Goal: Information Seeking & Learning: Learn about a topic

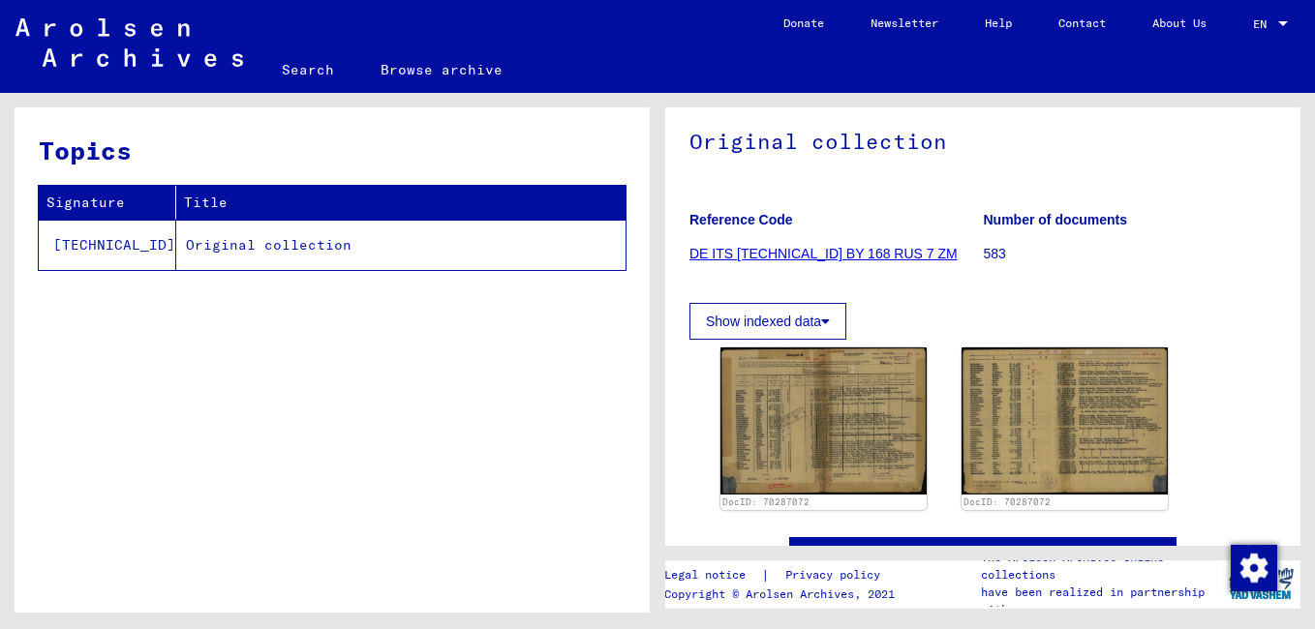
scroll to position [194, 0]
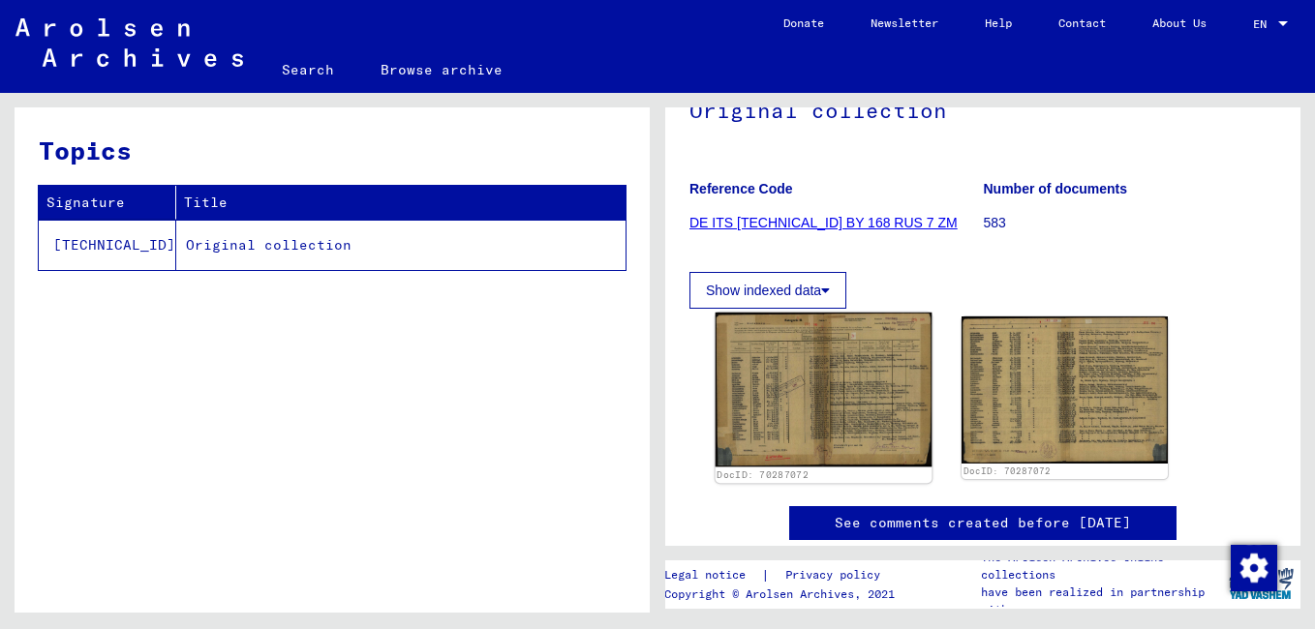
click at [777, 418] on img at bounding box center [823, 390] width 217 height 154
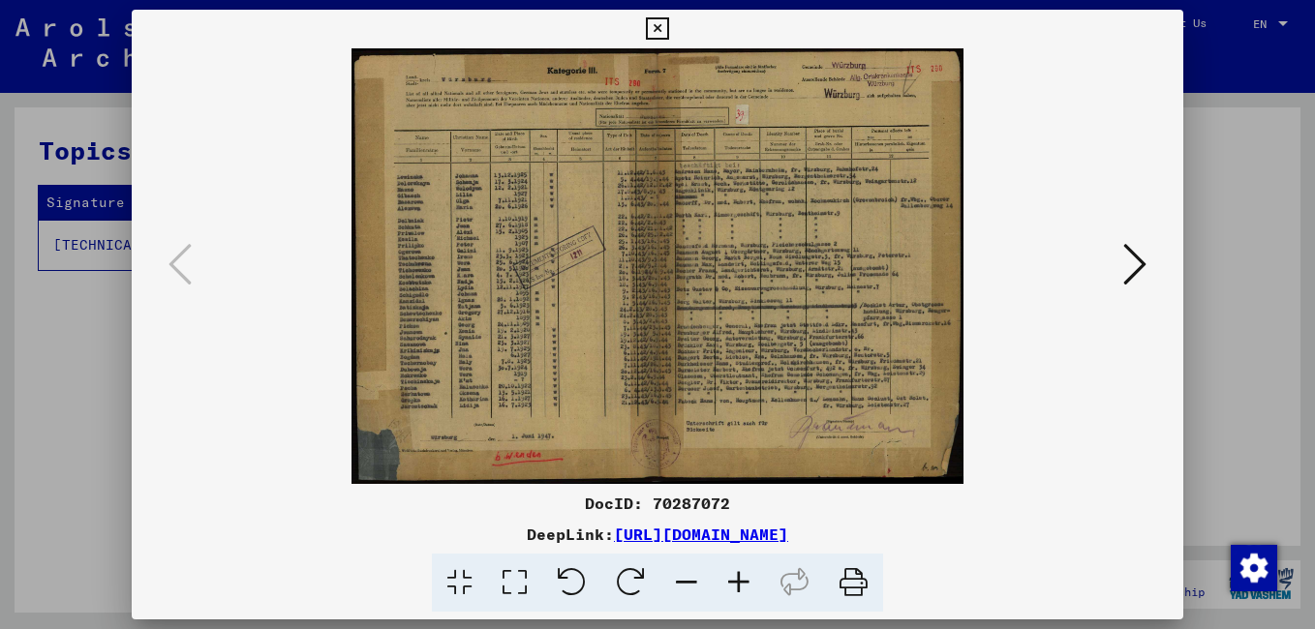
click at [739, 582] on icon at bounding box center [739, 583] width 52 height 59
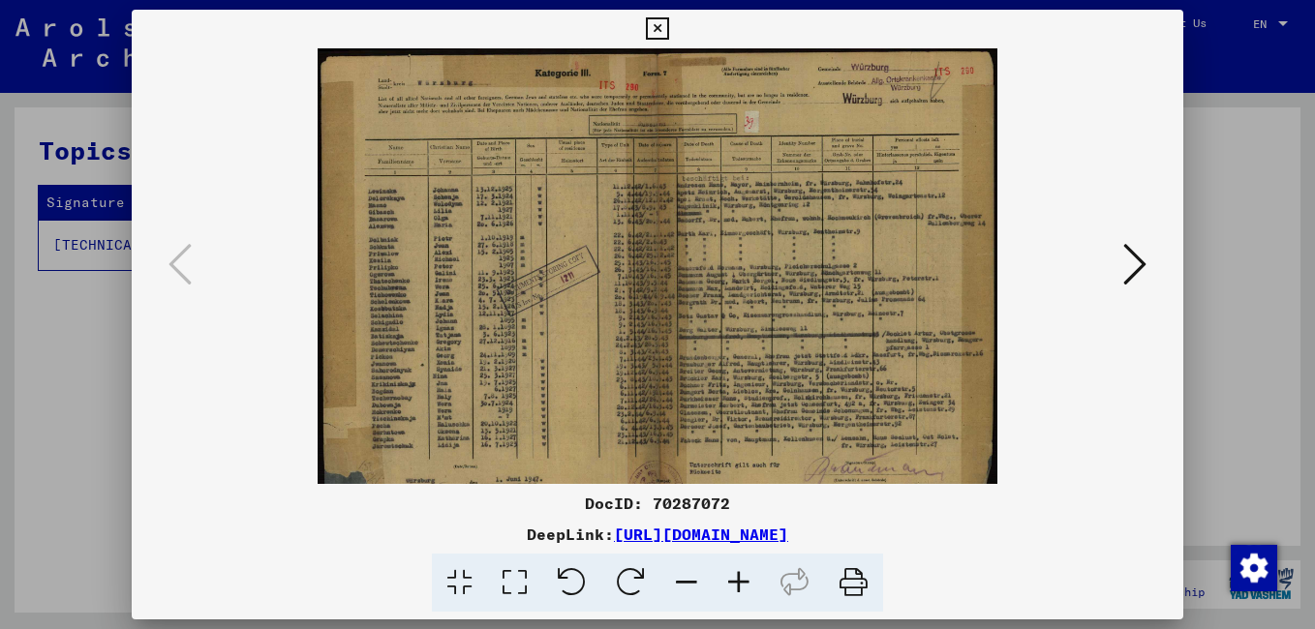
click at [739, 582] on icon at bounding box center [739, 583] width 52 height 59
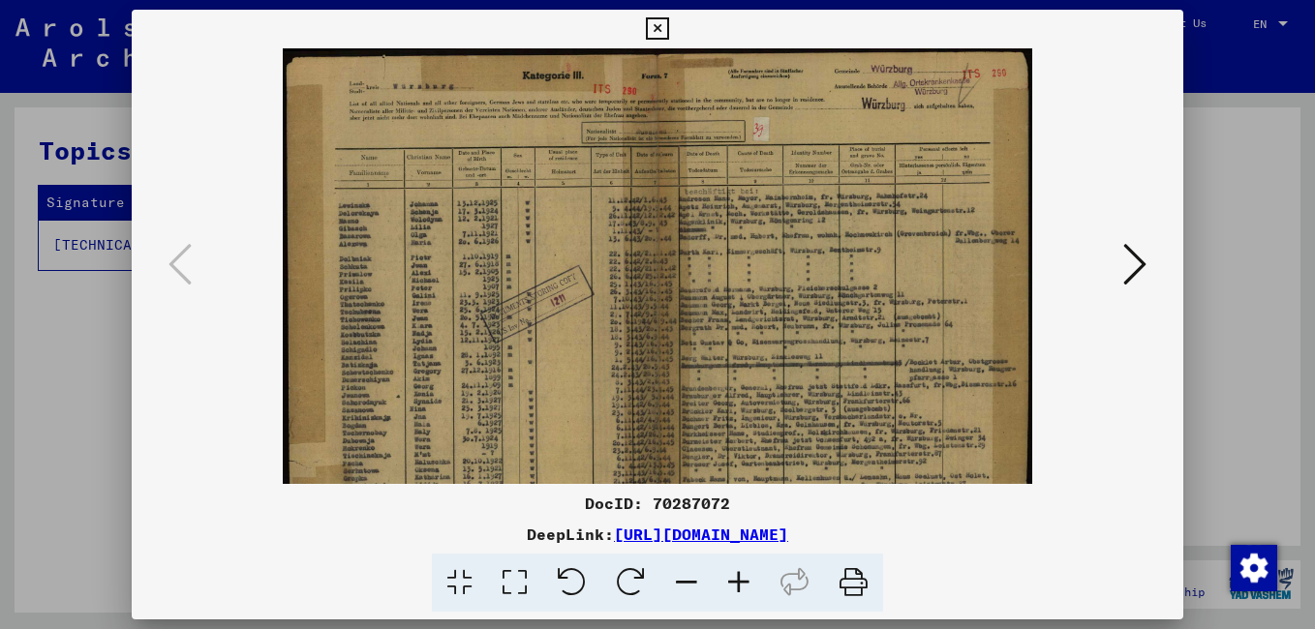
click at [739, 582] on icon at bounding box center [739, 583] width 52 height 59
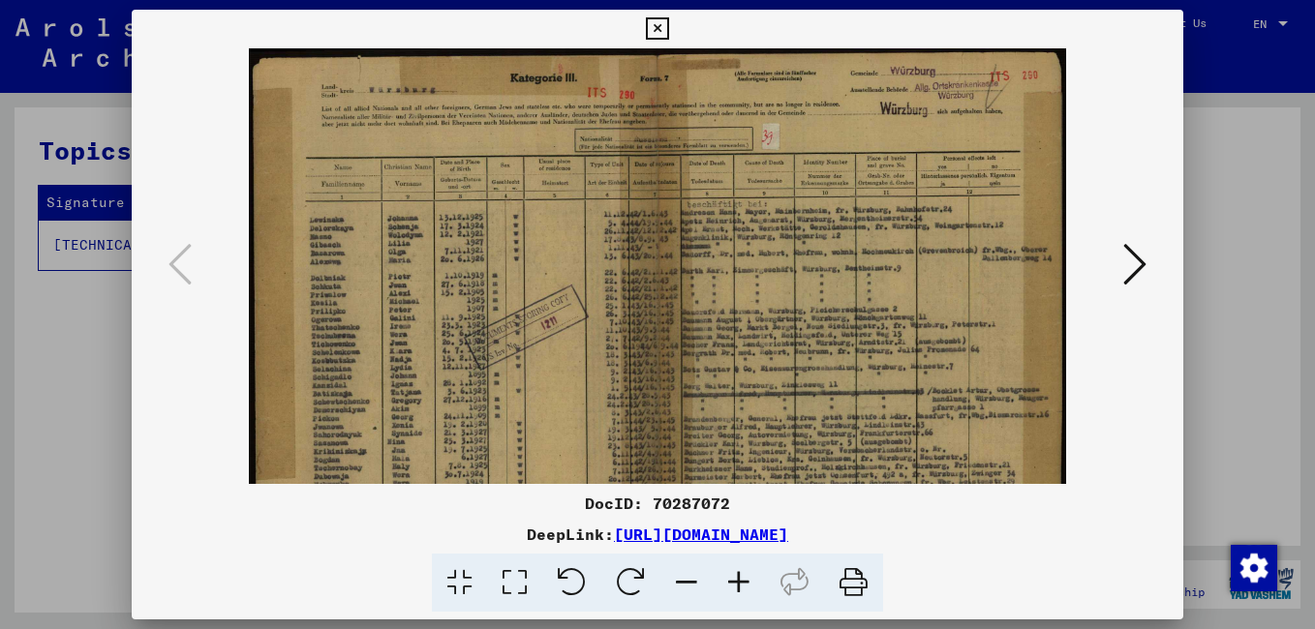
click at [738, 581] on icon at bounding box center [739, 583] width 52 height 59
click at [737, 580] on icon at bounding box center [739, 583] width 52 height 59
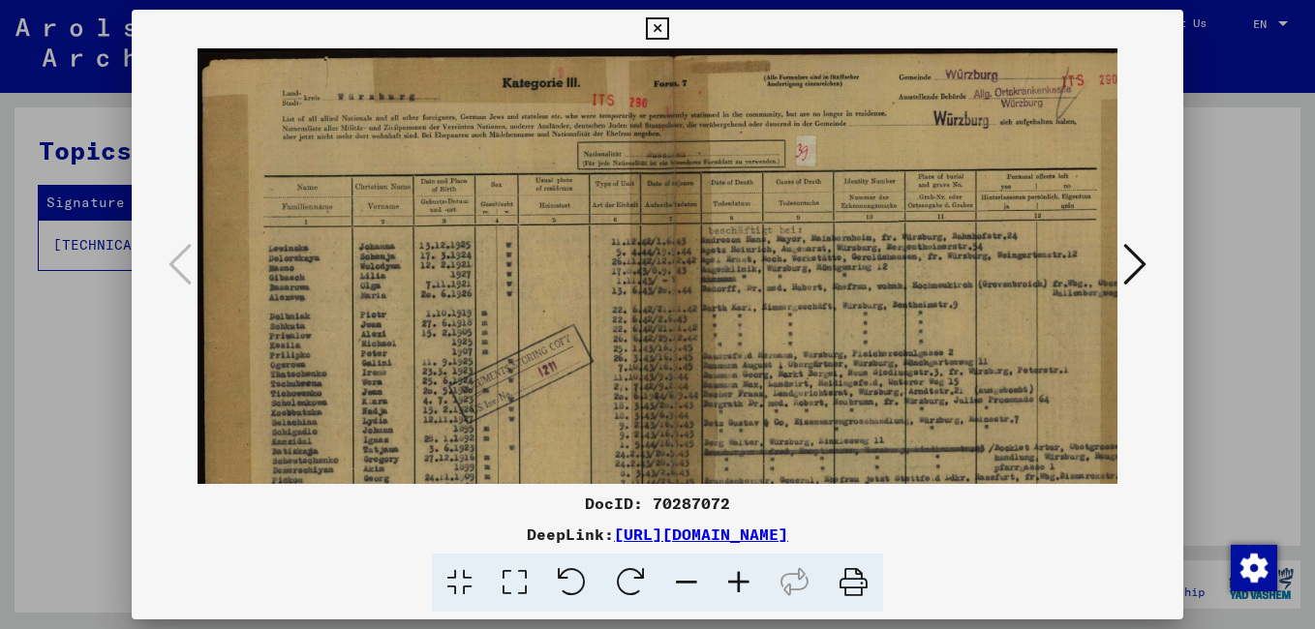
click at [736, 577] on icon at bounding box center [739, 583] width 52 height 59
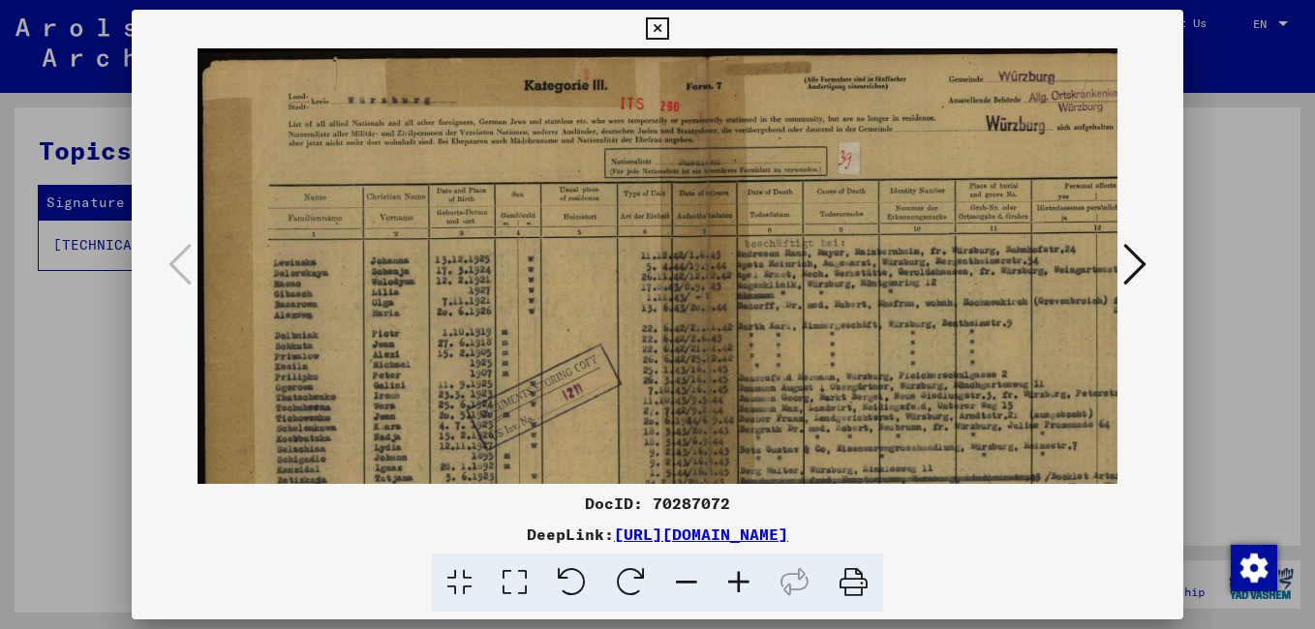
click at [735, 575] on icon at bounding box center [739, 583] width 52 height 59
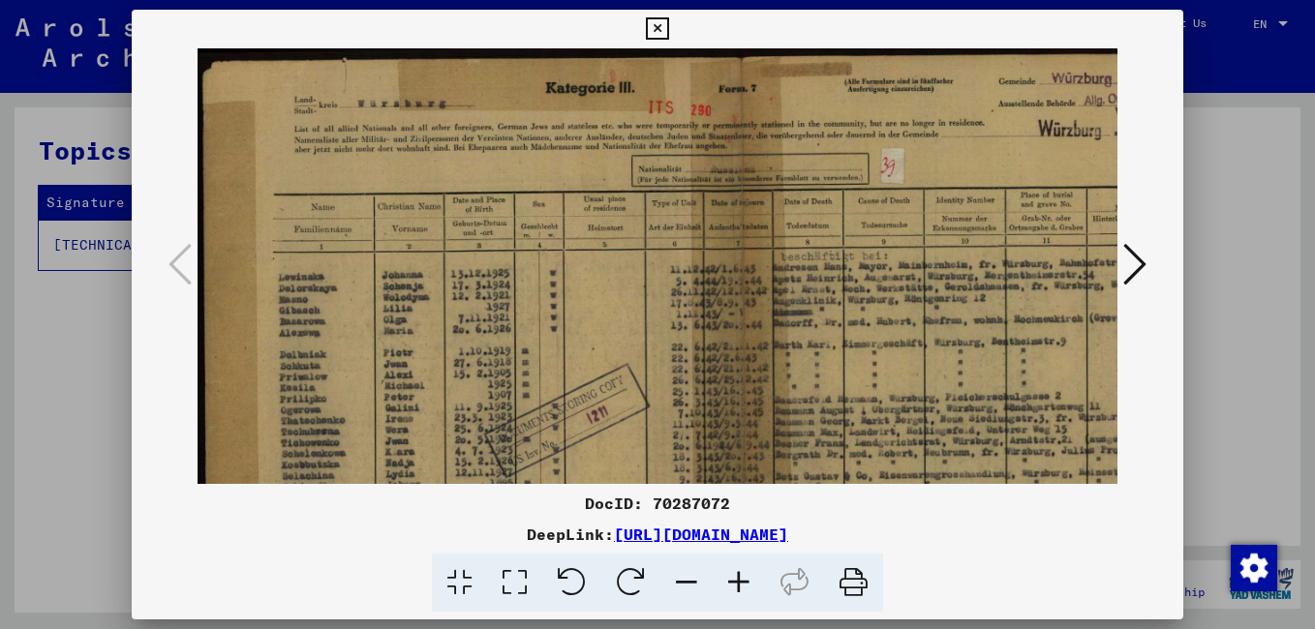
click at [732, 575] on icon at bounding box center [739, 583] width 52 height 59
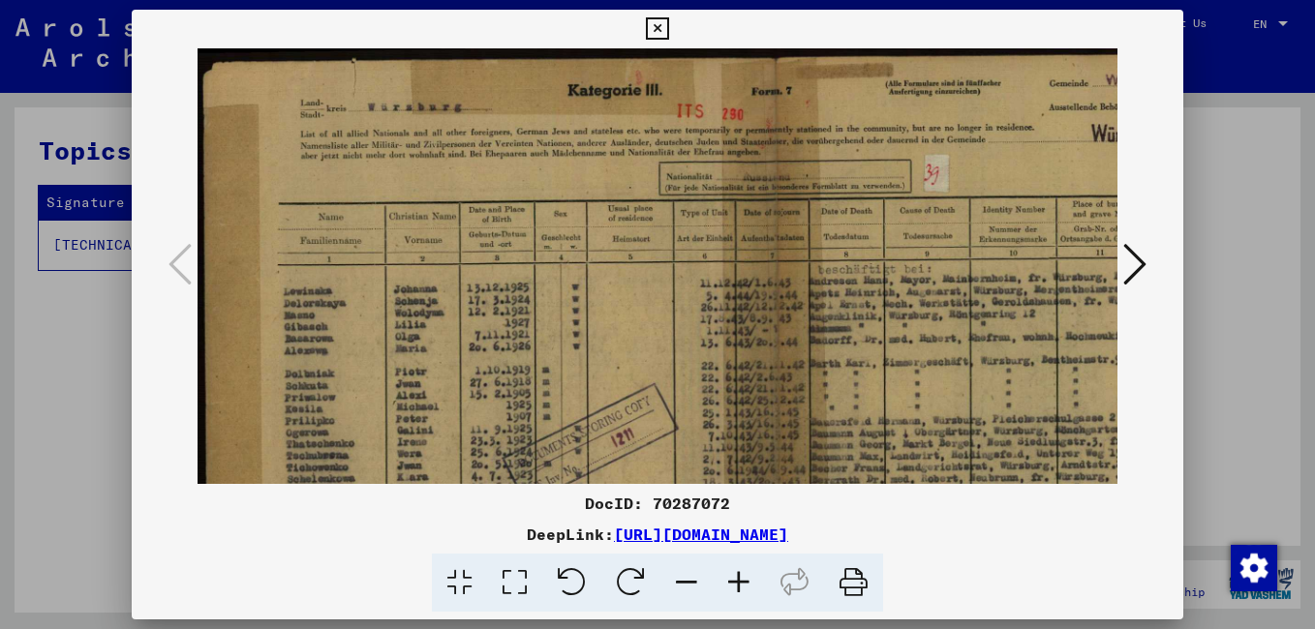
click at [730, 574] on icon at bounding box center [739, 583] width 52 height 59
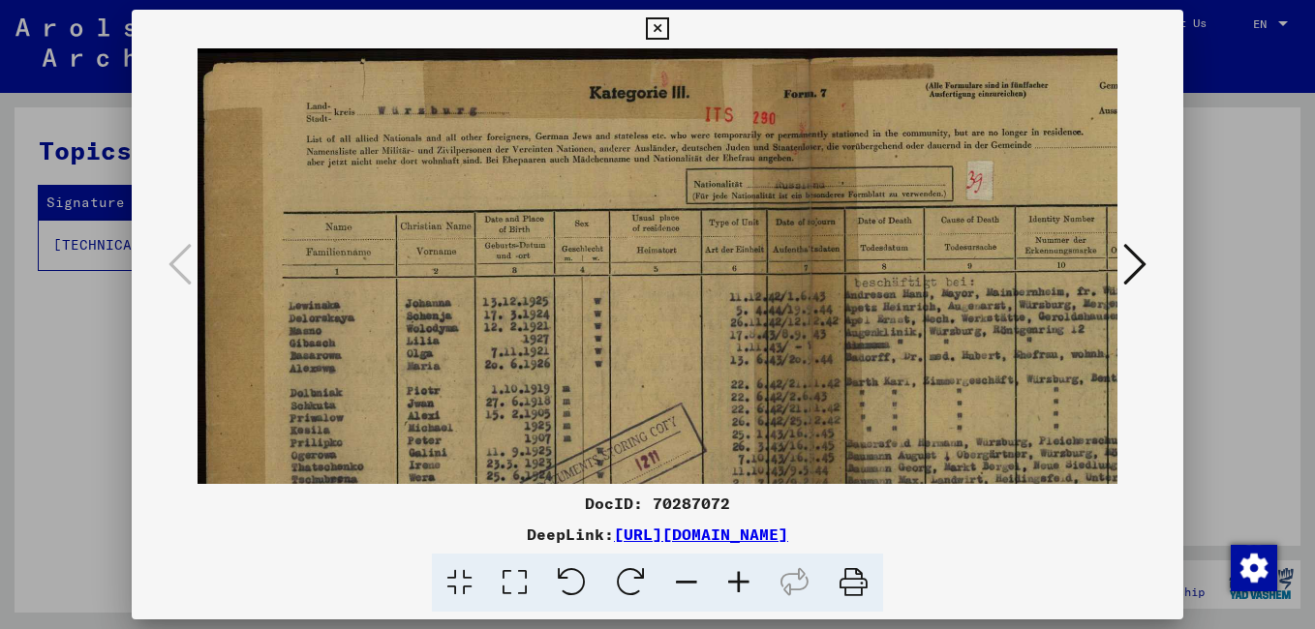
click at [730, 574] on icon at bounding box center [739, 583] width 52 height 59
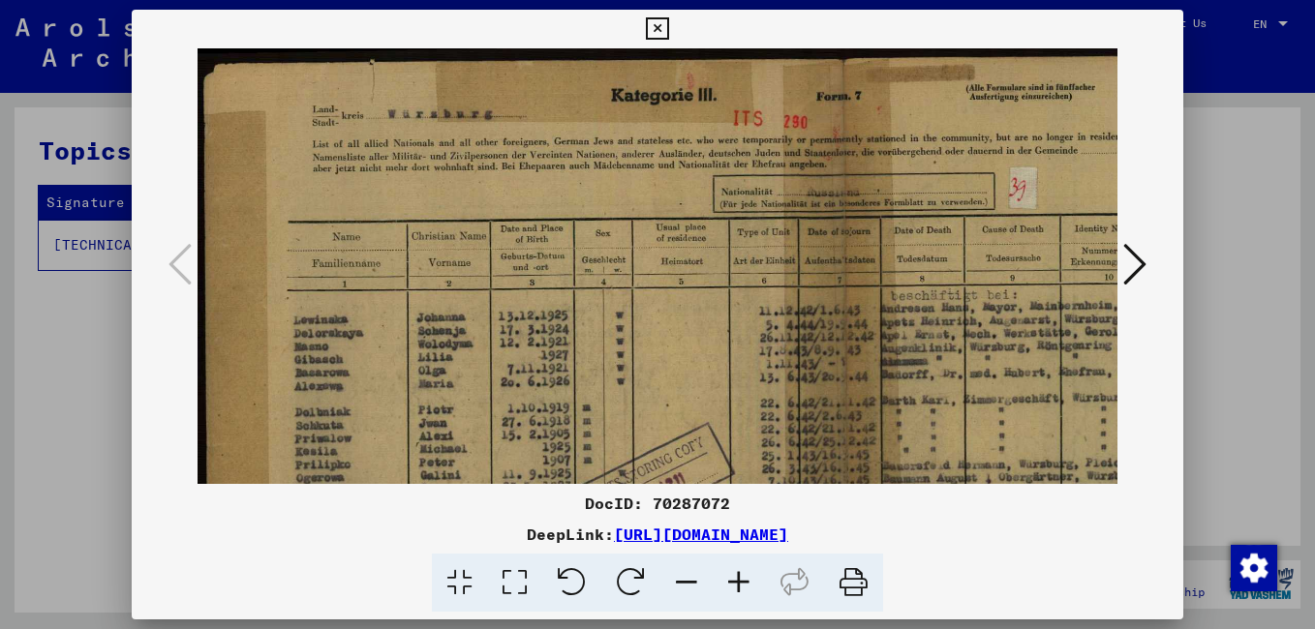
drag, startPoint x: 729, startPoint y: 573, endPoint x: 679, endPoint y: 538, distance: 61.2
click at [728, 573] on icon at bounding box center [739, 583] width 52 height 59
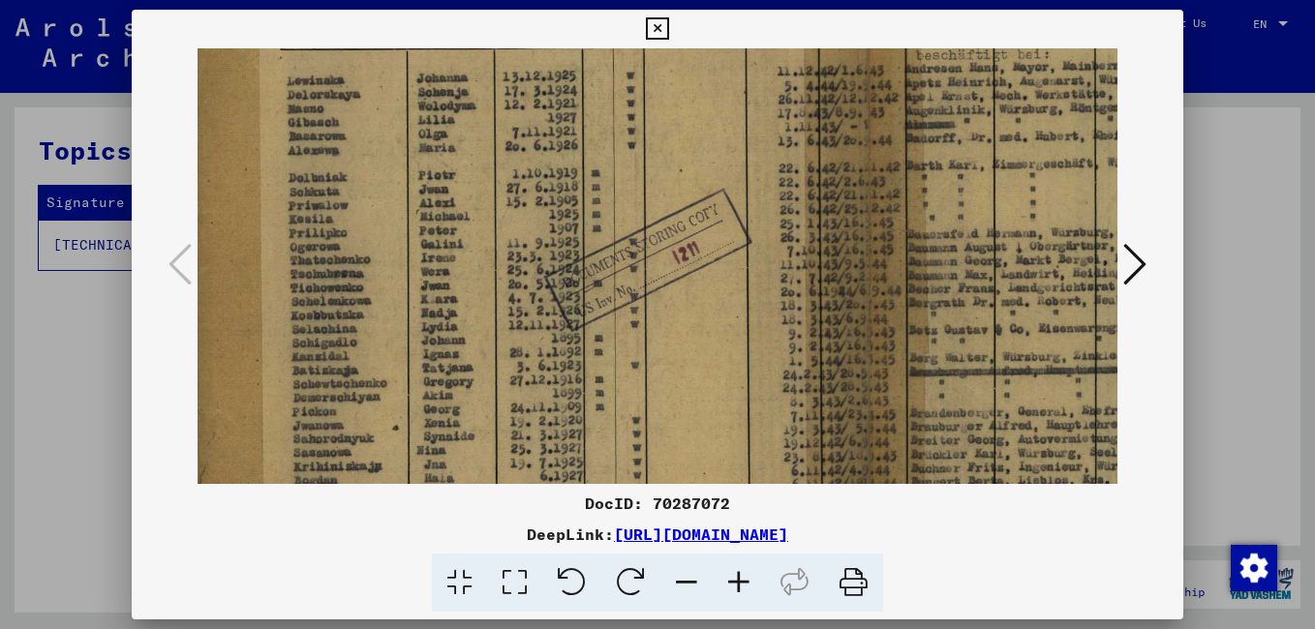
scroll to position [268, 12]
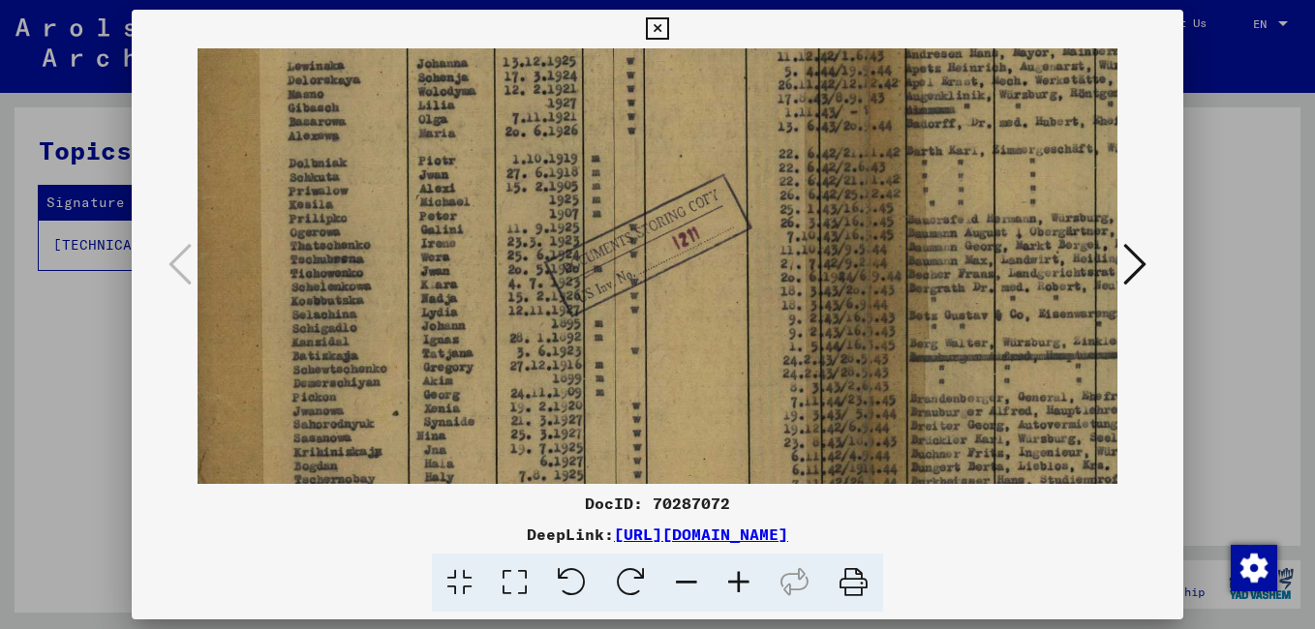
drag, startPoint x: 384, startPoint y: 441, endPoint x: 373, endPoint y: 173, distance: 268.4
click at [373, 173] on img at bounding box center [866, 264] width 1361 height 968
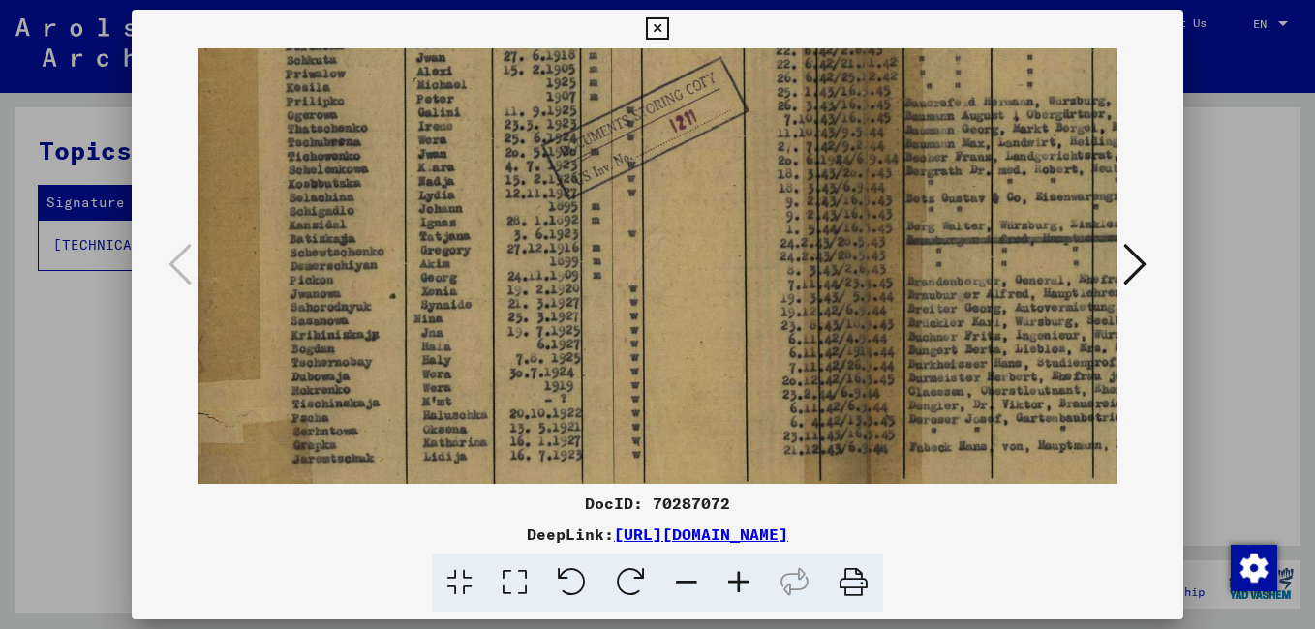
scroll to position [395, 15]
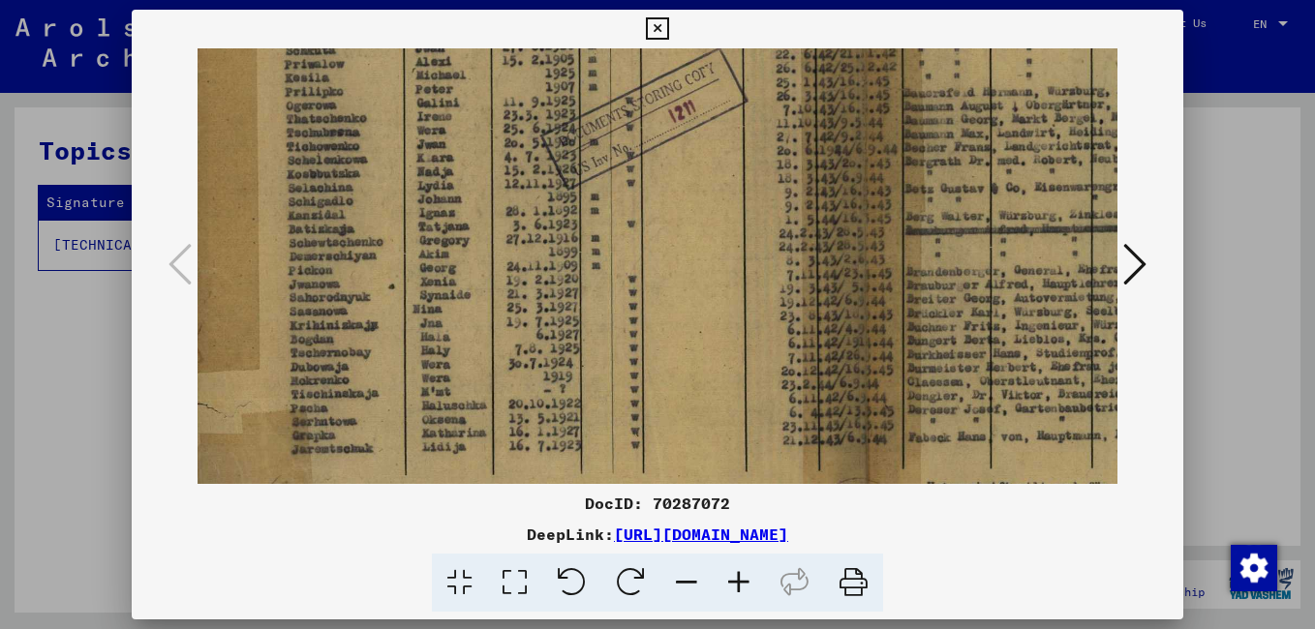
drag, startPoint x: 339, startPoint y: 435, endPoint x: 335, endPoint y: 308, distance: 126.9
click at [335, 308] on img at bounding box center [862, 137] width 1361 height 968
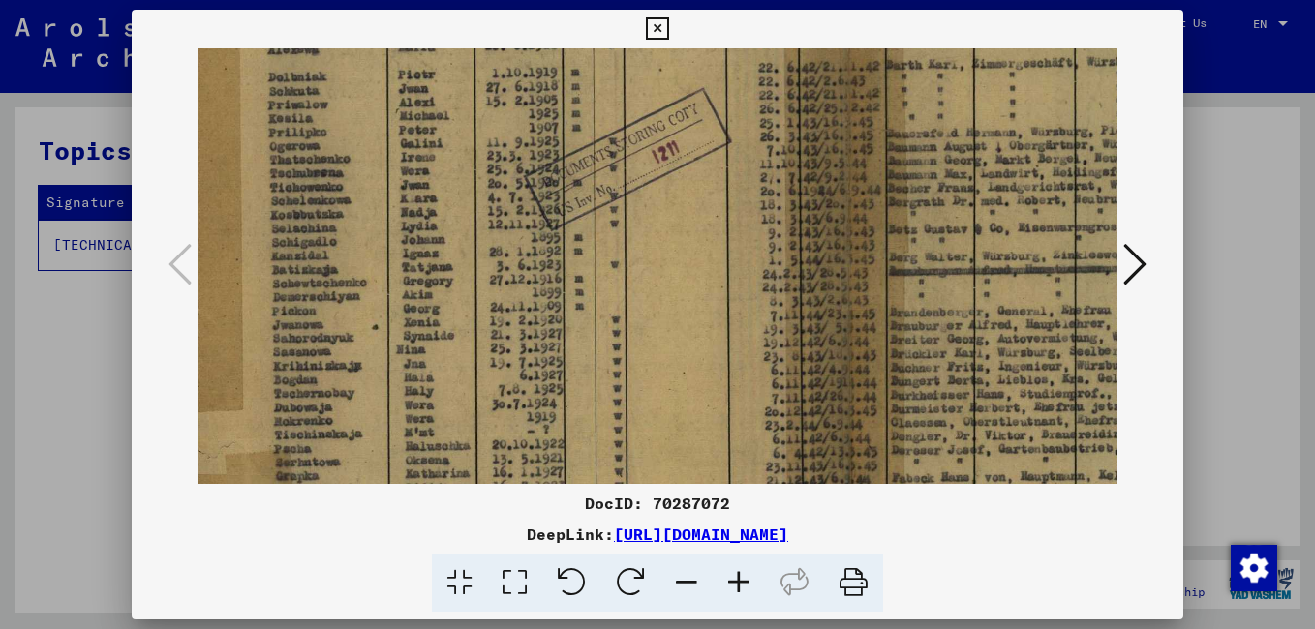
scroll to position [271, 68]
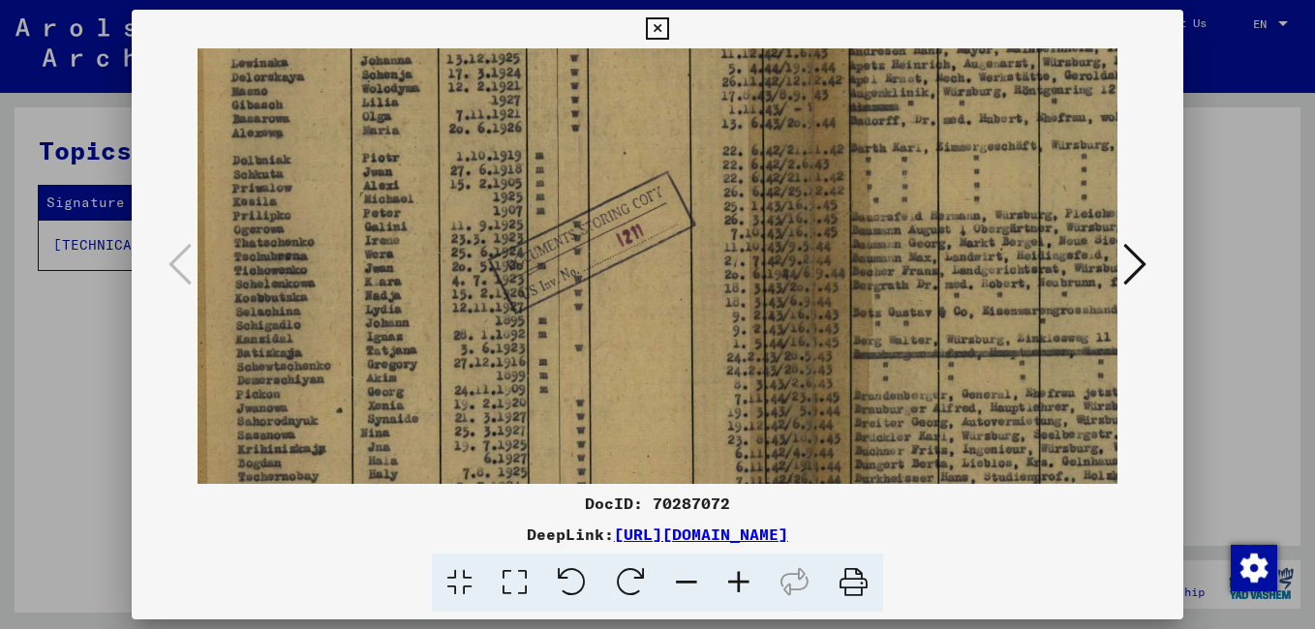
drag, startPoint x: 335, startPoint y: 308, endPoint x: 283, endPoint y: 432, distance: 134.5
click at [283, 432] on img at bounding box center [810, 261] width 1361 height 968
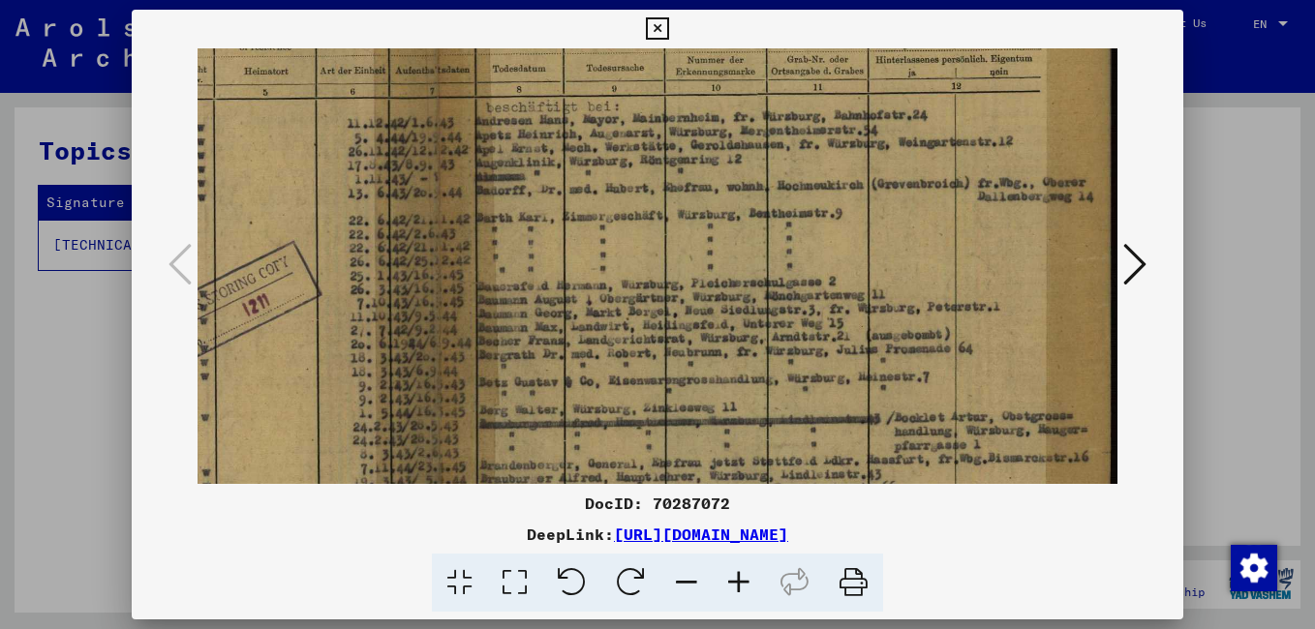
scroll to position [188, 441]
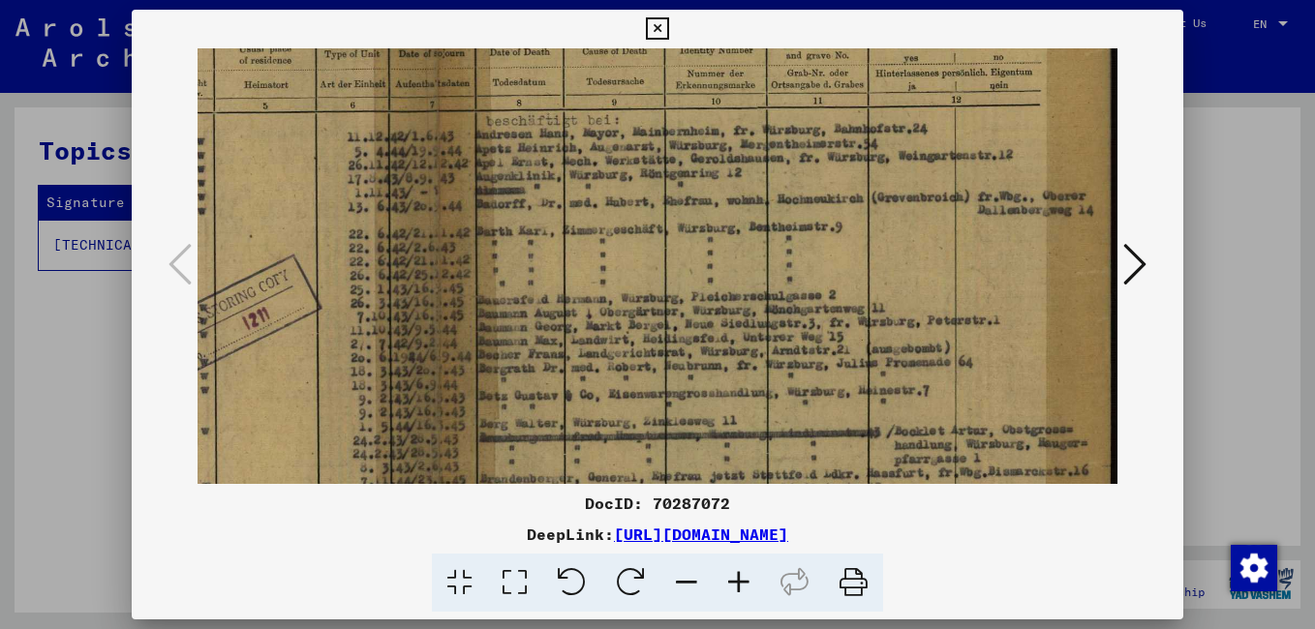
drag, startPoint x: 1021, startPoint y: 292, endPoint x: 225, endPoint y: 376, distance: 801.1
click at [225, 376] on img at bounding box center [436, 345] width 1361 height 968
click at [1130, 264] on icon at bounding box center [1134, 264] width 23 height 46
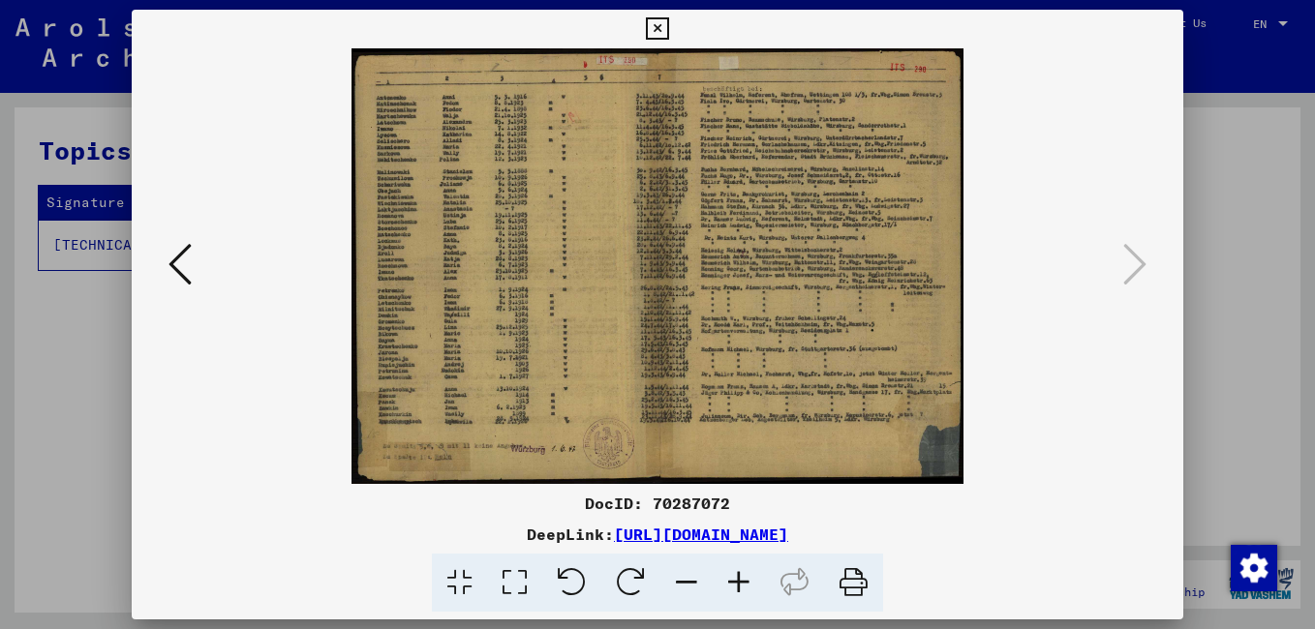
scroll to position [0, 0]
click at [738, 581] on icon at bounding box center [739, 583] width 52 height 59
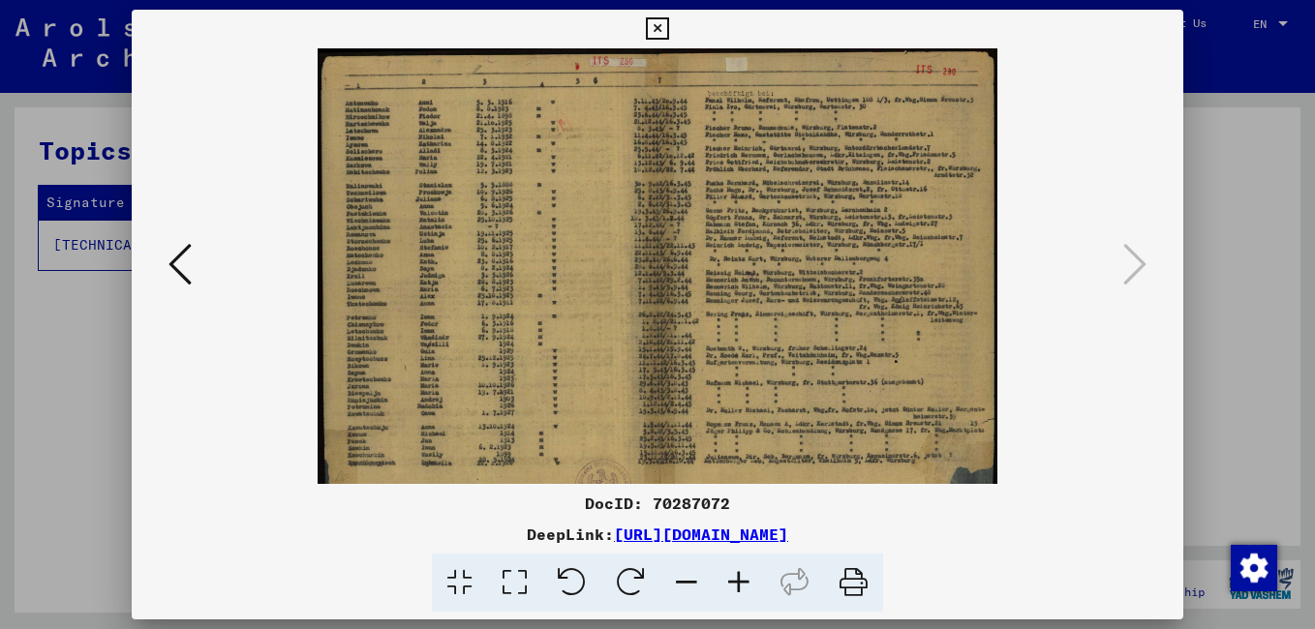
click at [737, 578] on icon at bounding box center [739, 583] width 52 height 59
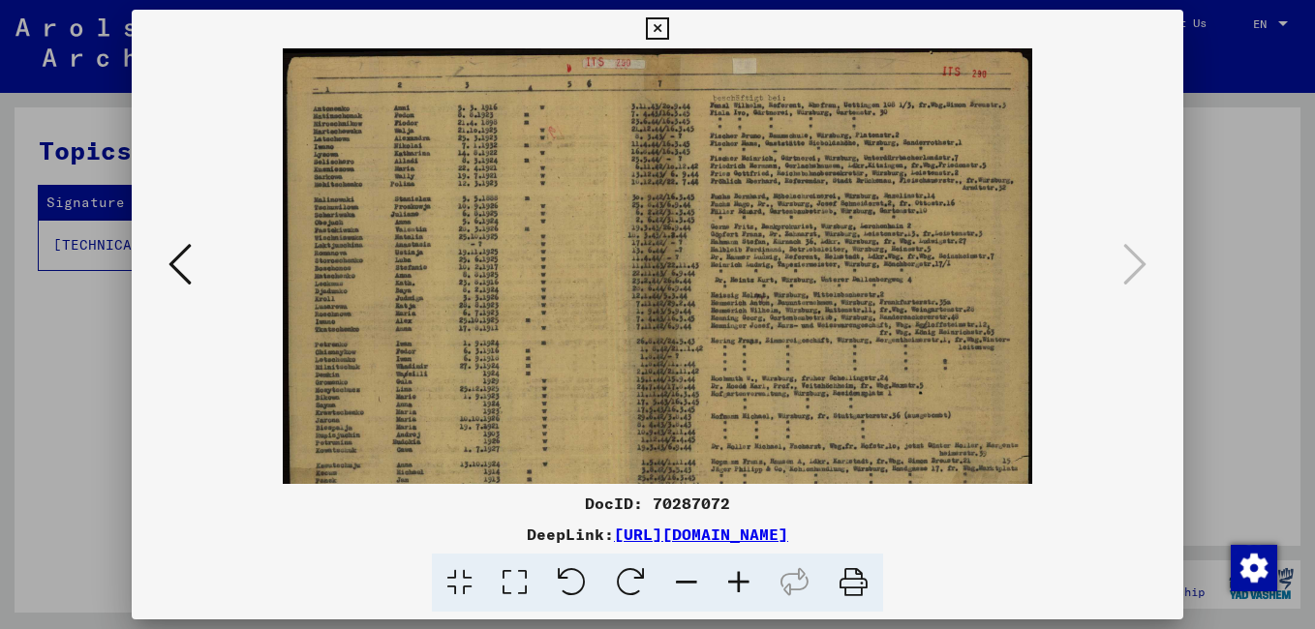
click at [737, 578] on icon at bounding box center [739, 583] width 52 height 59
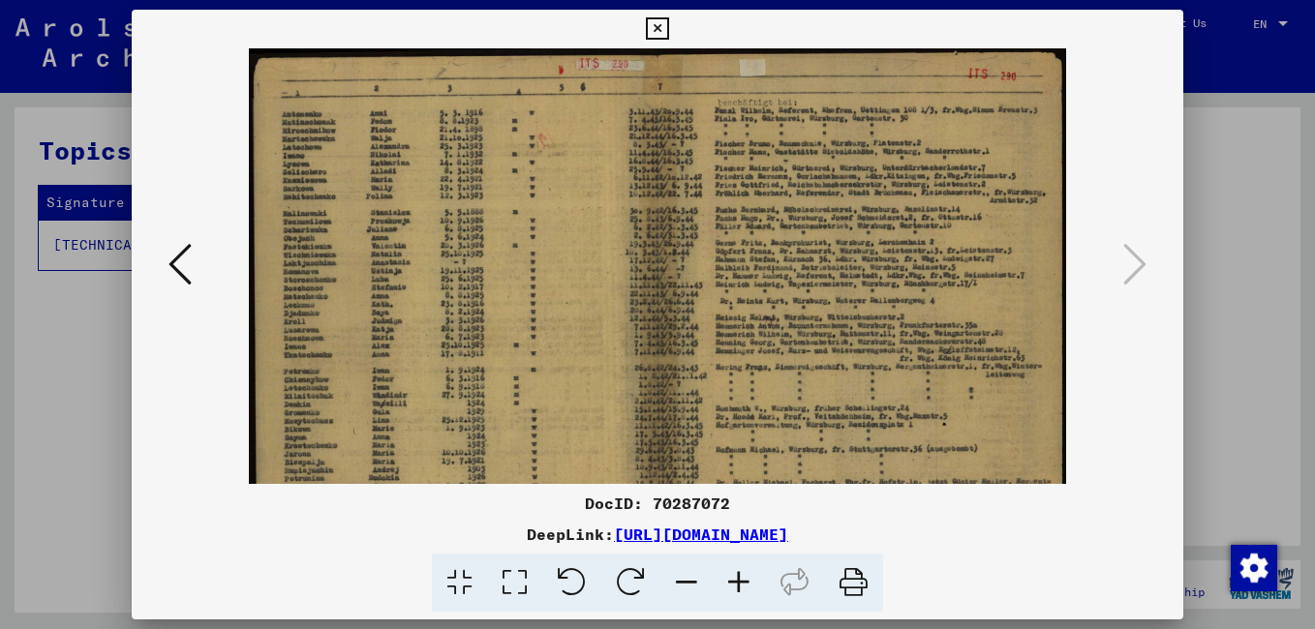
click at [736, 577] on icon at bounding box center [739, 583] width 52 height 59
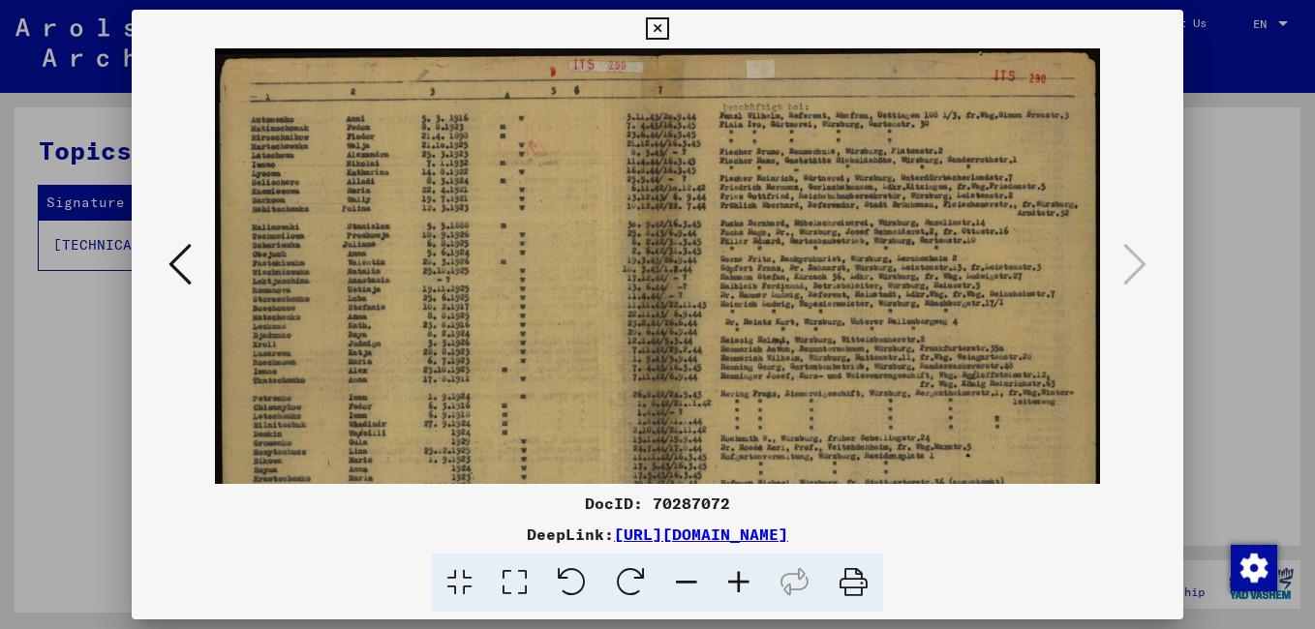
click at [736, 577] on icon at bounding box center [739, 583] width 52 height 59
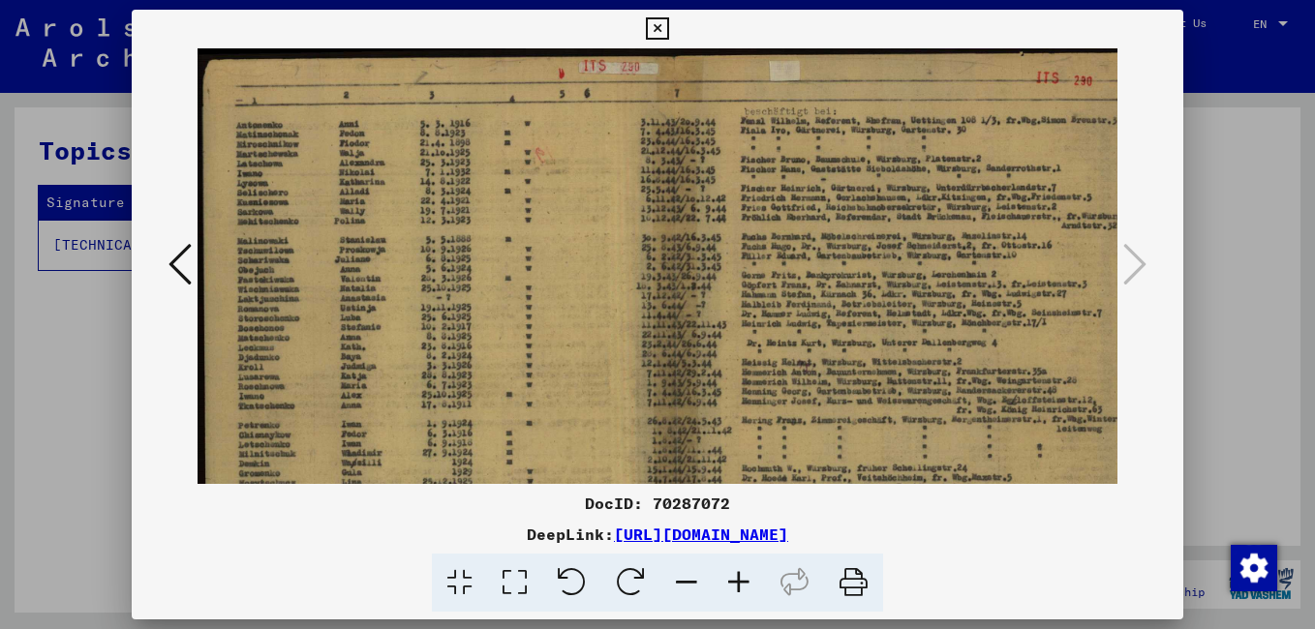
click at [732, 573] on icon at bounding box center [739, 583] width 52 height 59
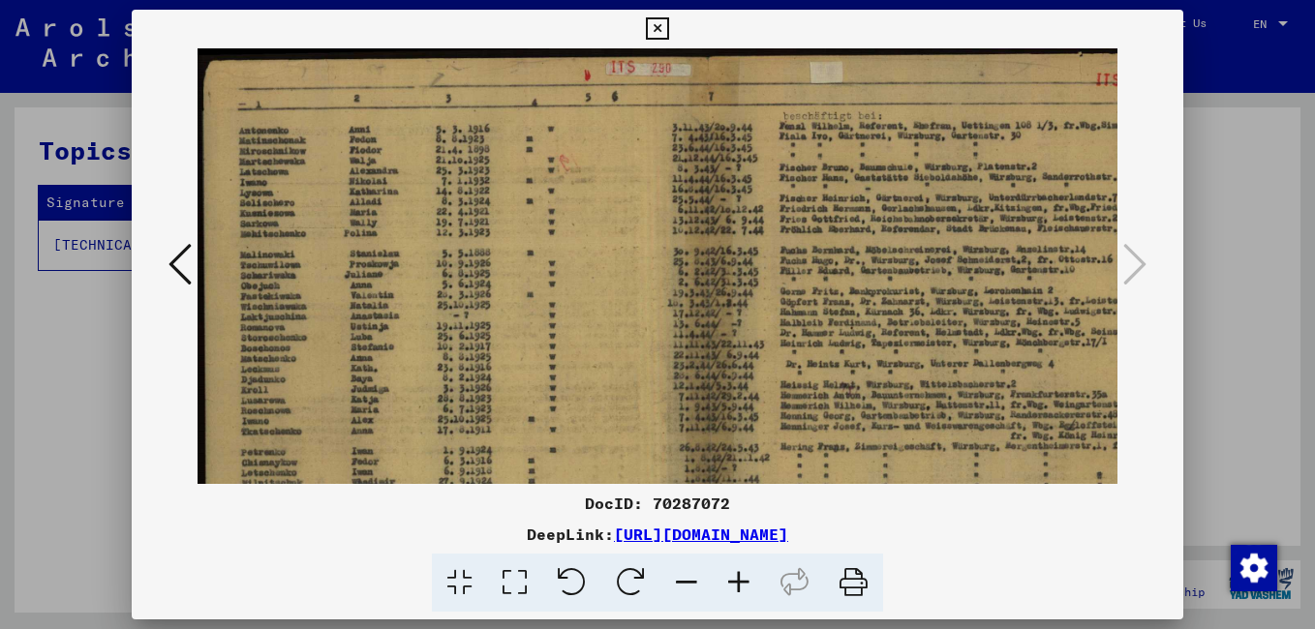
click at [732, 573] on icon at bounding box center [739, 583] width 52 height 59
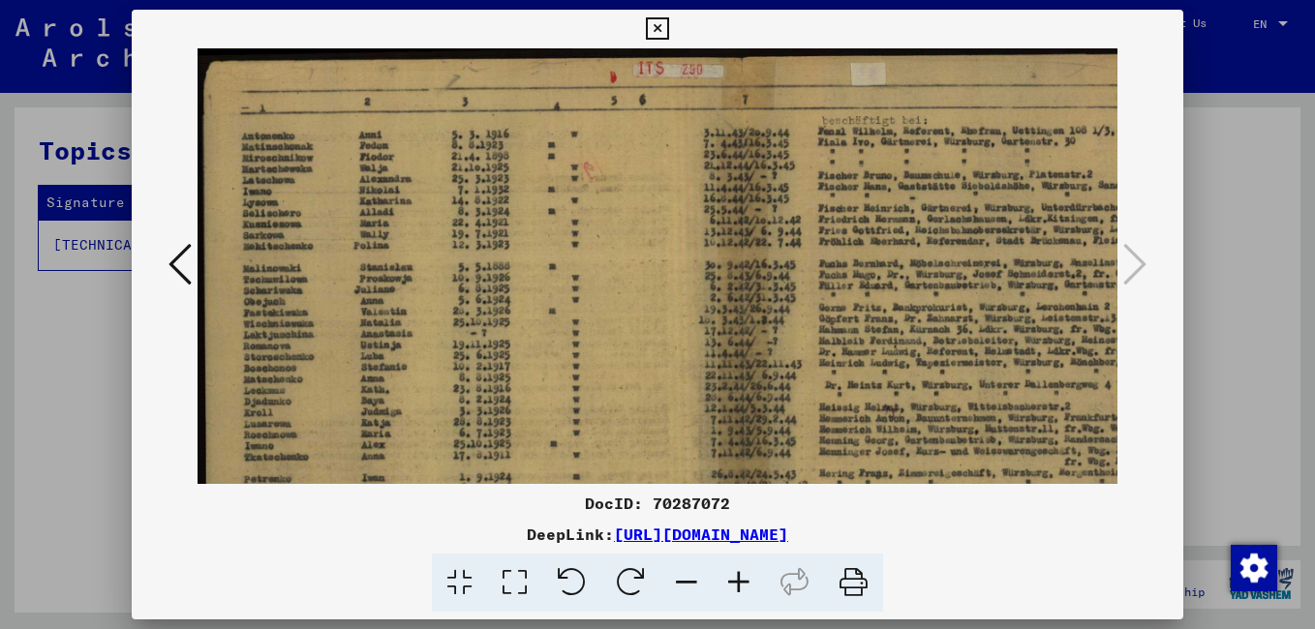
click at [731, 572] on icon at bounding box center [739, 583] width 52 height 59
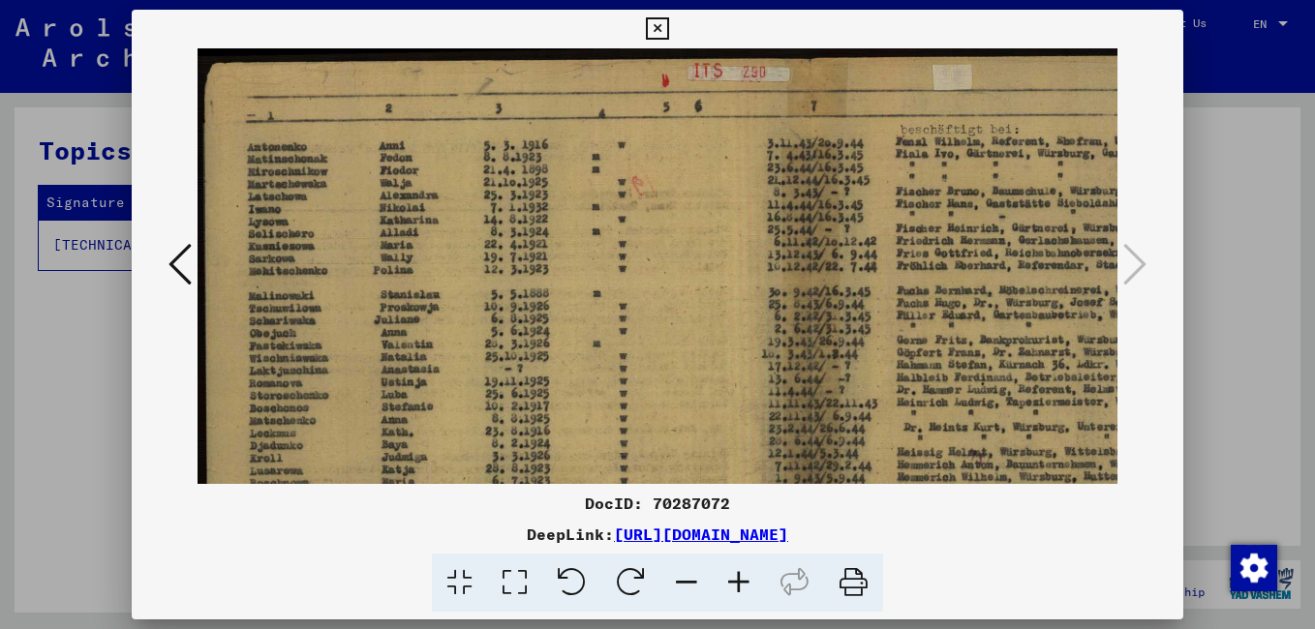
click at [727, 566] on icon at bounding box center [739, 583] width 52 height 59
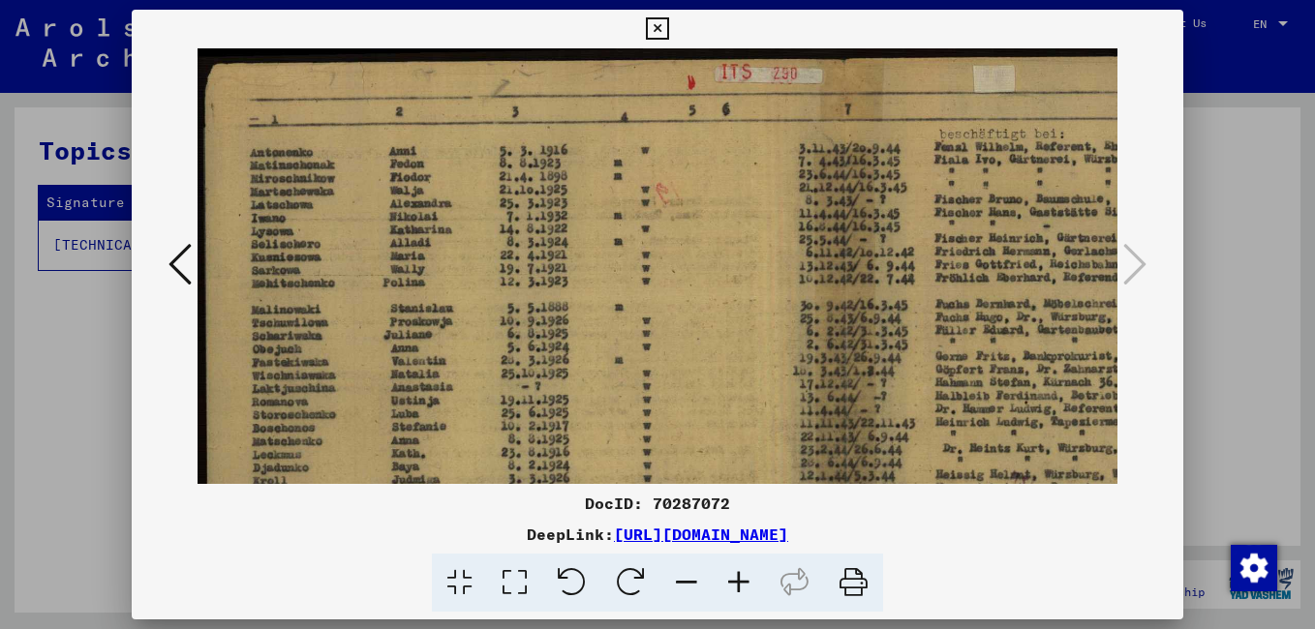
click at [726, 563] on icon at bounding box center [739, 583] width 52 height 59
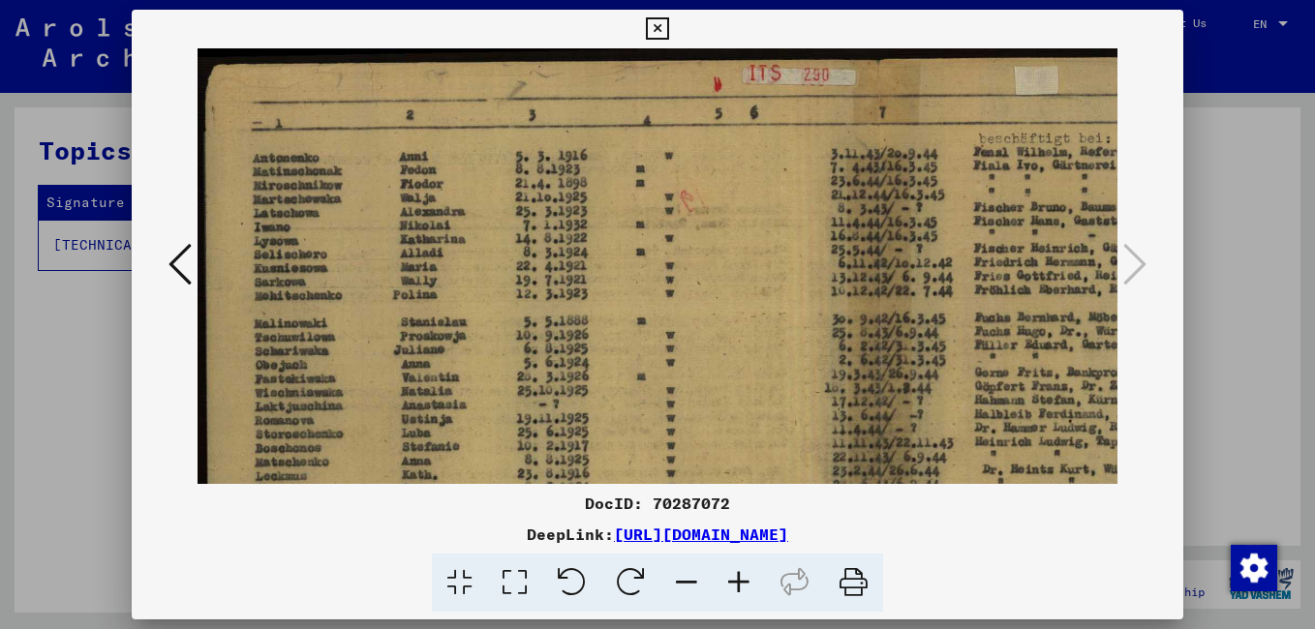
click at [724, 562] on icon at bounding box center [739, 583] width 52 height 59
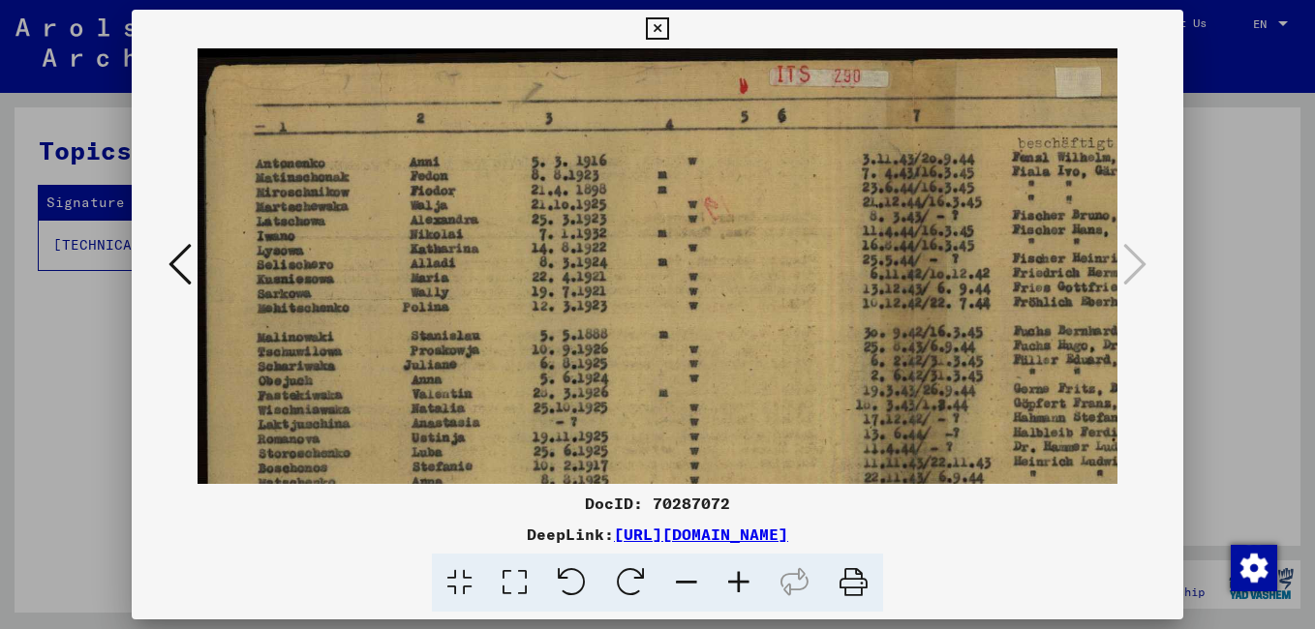
click at [722, 559] on icon at bounding box center [739, 583] width 52 height 59
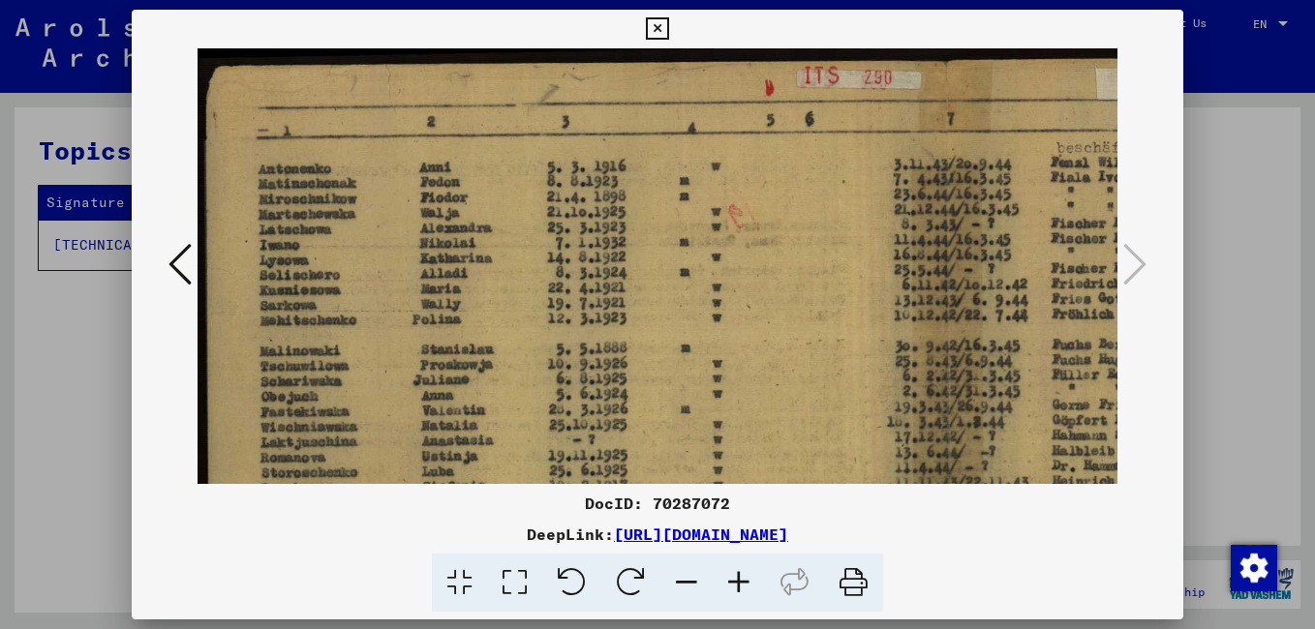
click at [719, 556] on icon at bounding box center [739, 583] width 52 height 59
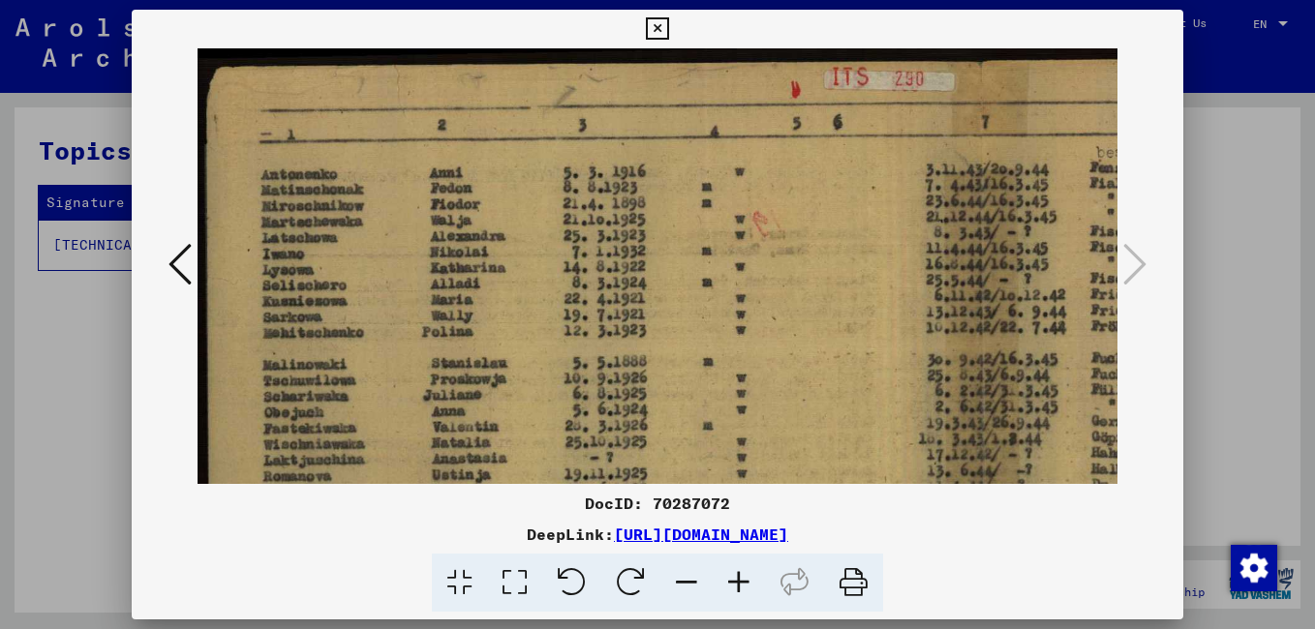
click at [719, 559] on icon at bounding box center [739, 583] width 52 height 59
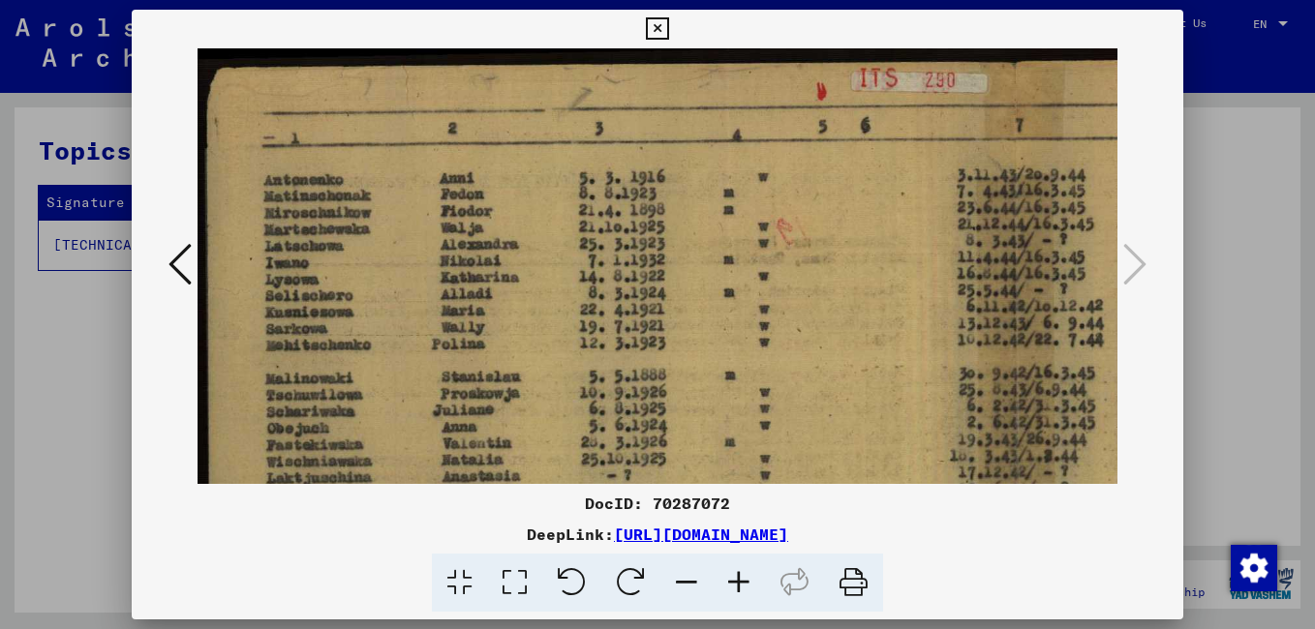
click at [718, 560] on icon at bounding box center [739, 583] width 52 height 59
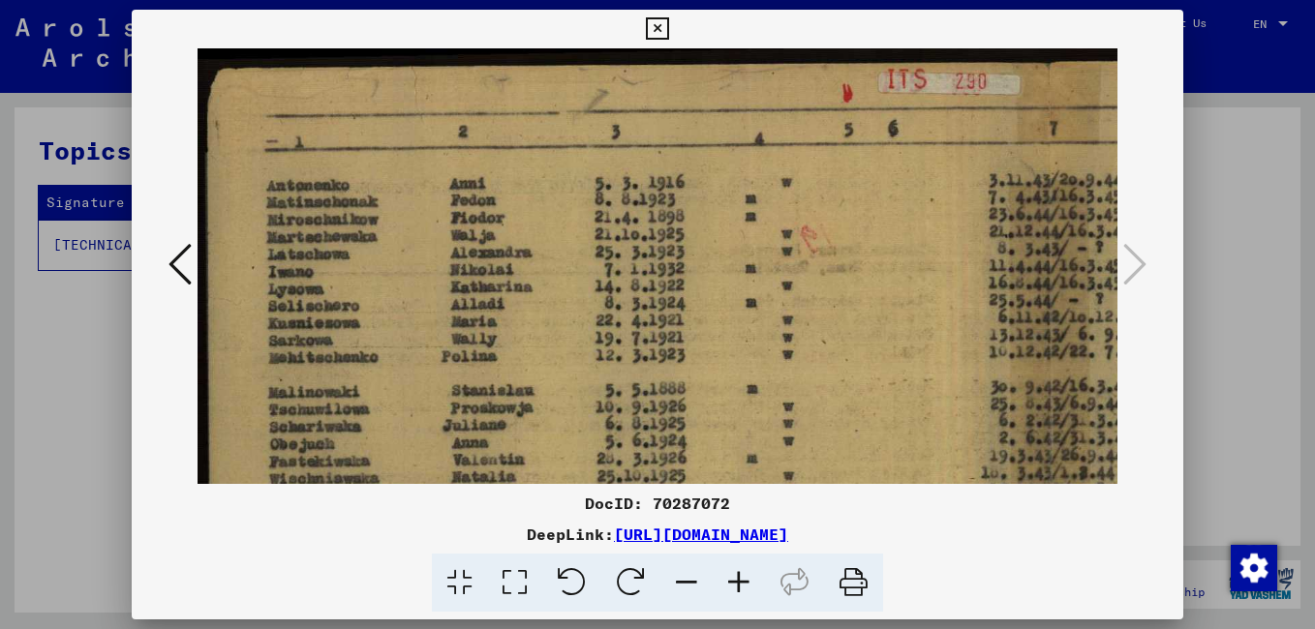
click at [720, 560] on icon at bounding box center [739, 583] width 52 height 59
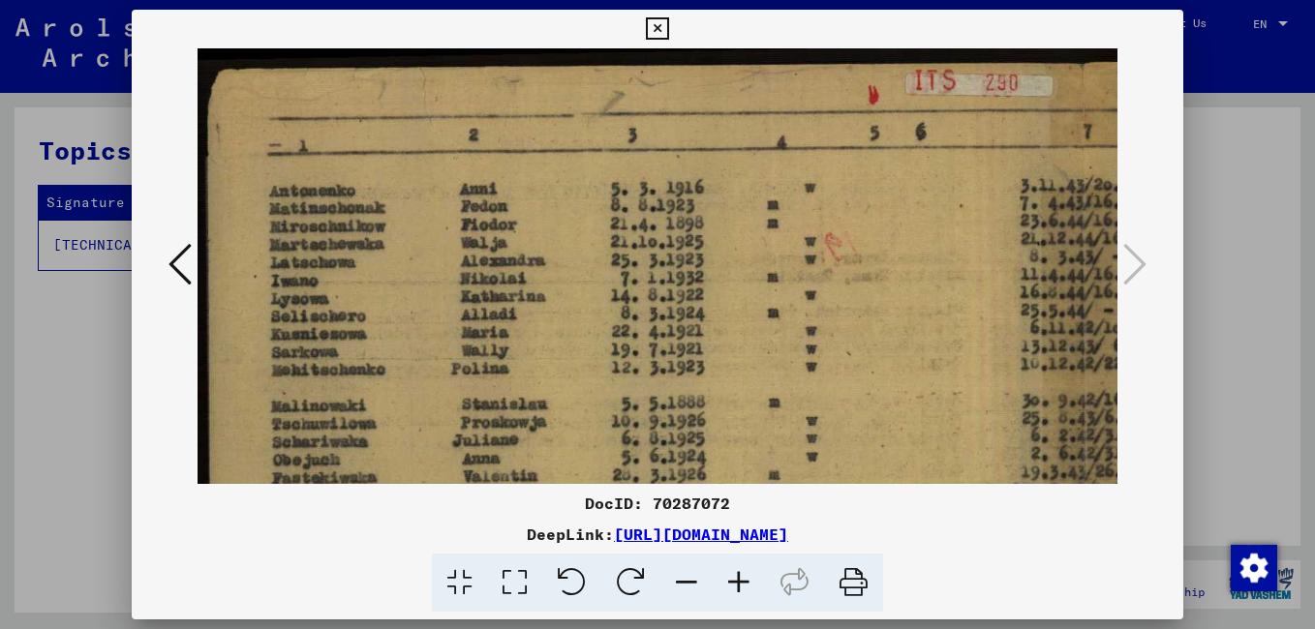
click at [742, 574] on icon at bounding box center [739, 583] width 52 height 59
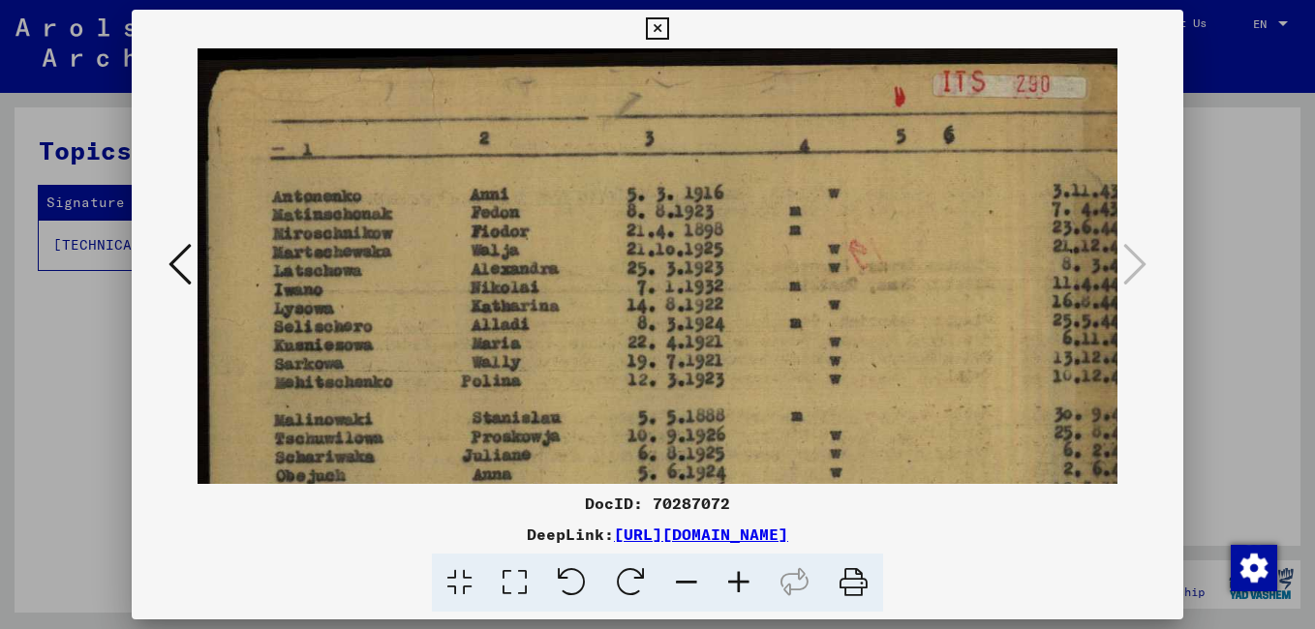
click at [741, 575] on icon at bounding box center [739, 583] width 52 height 59
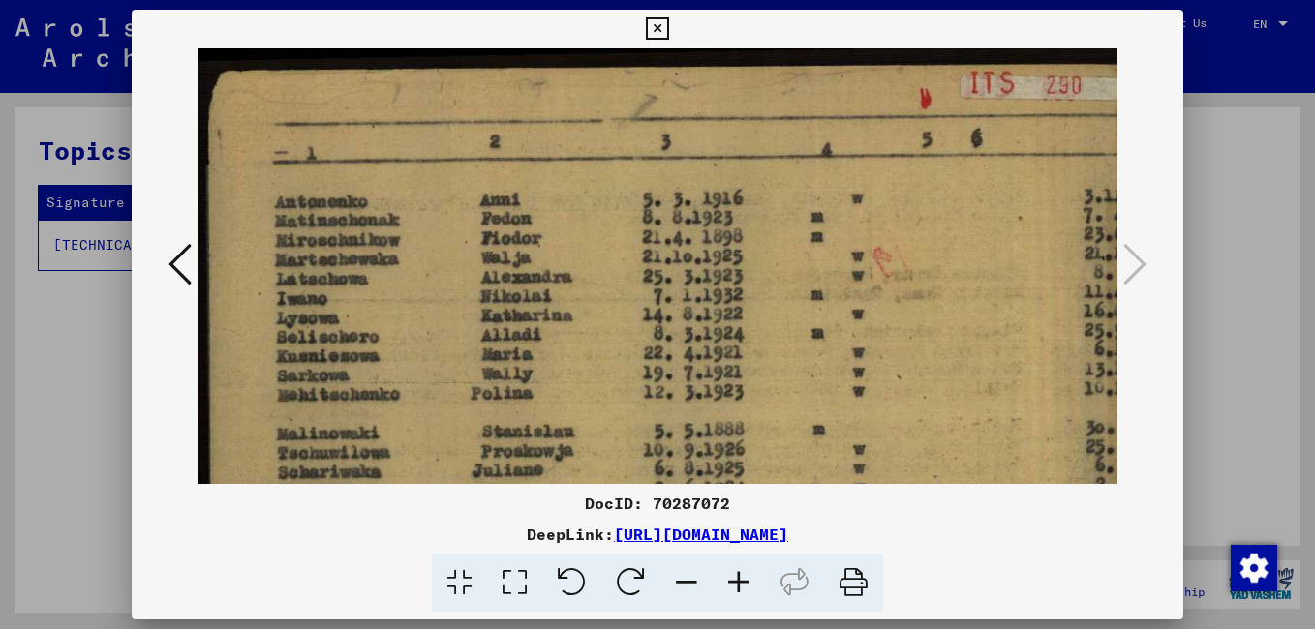
click at [740, 575] on icon at bounding box center [739, 583] width 52 height 59
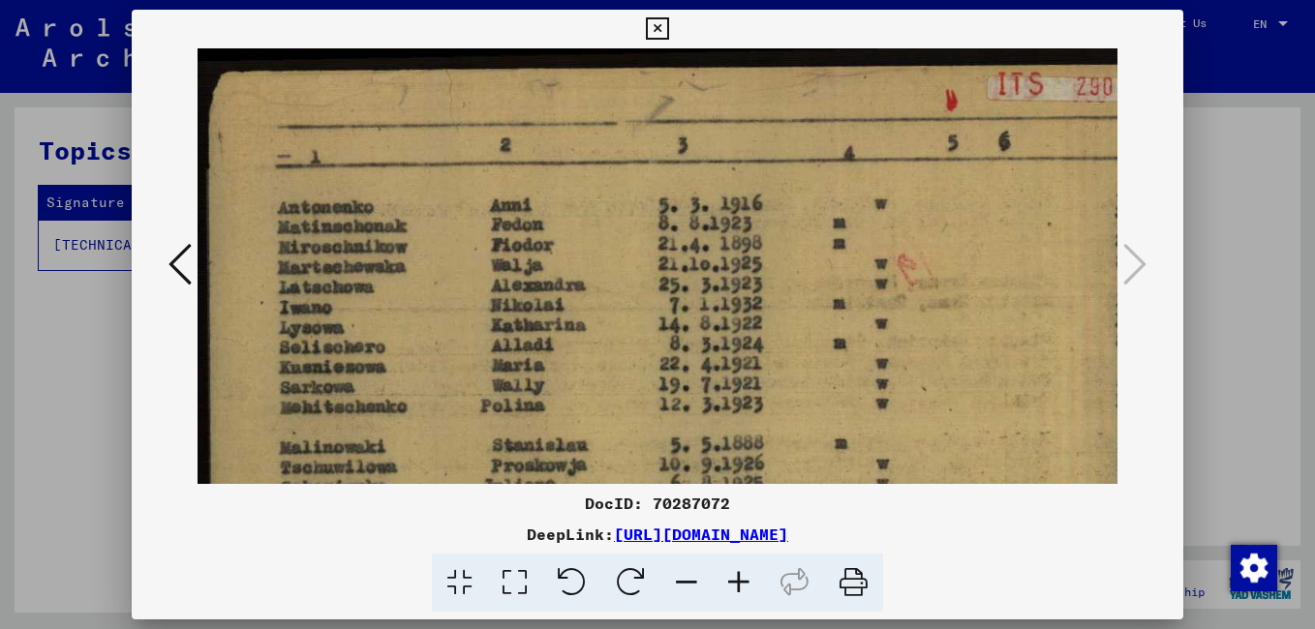
click at [736, 575] on icon at bounding box center [739, 583] width 52 height 59
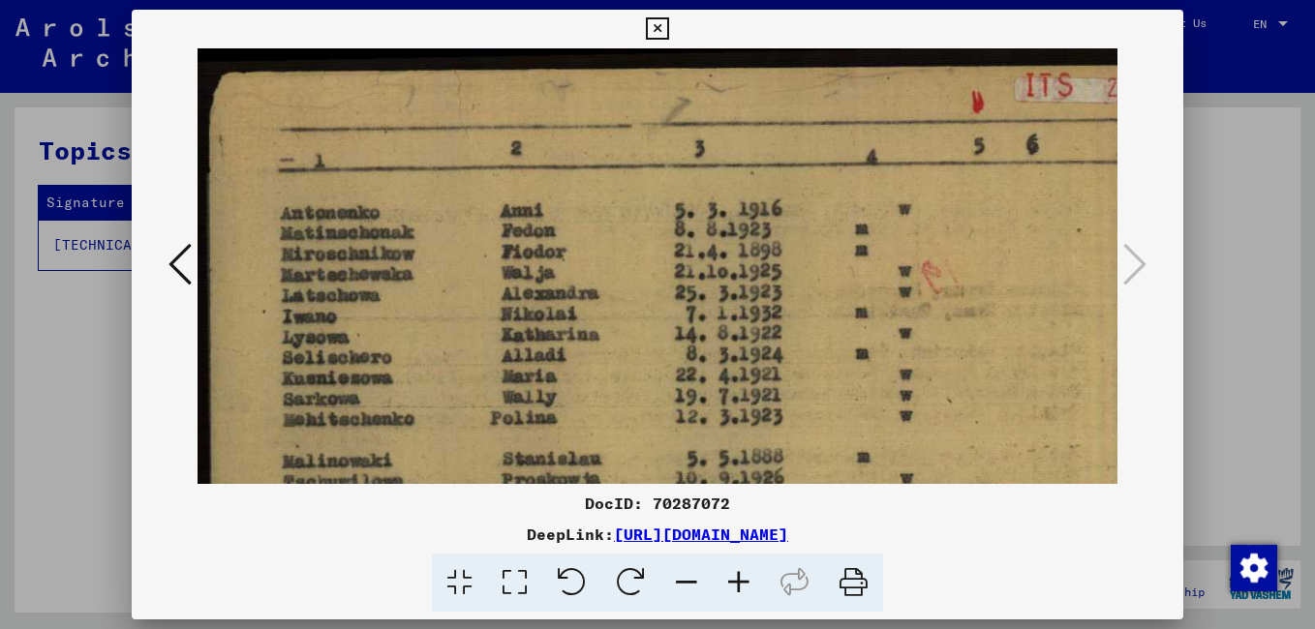
click at [736, 575] on icon at bounding box center [739, 583] width 52 height 59
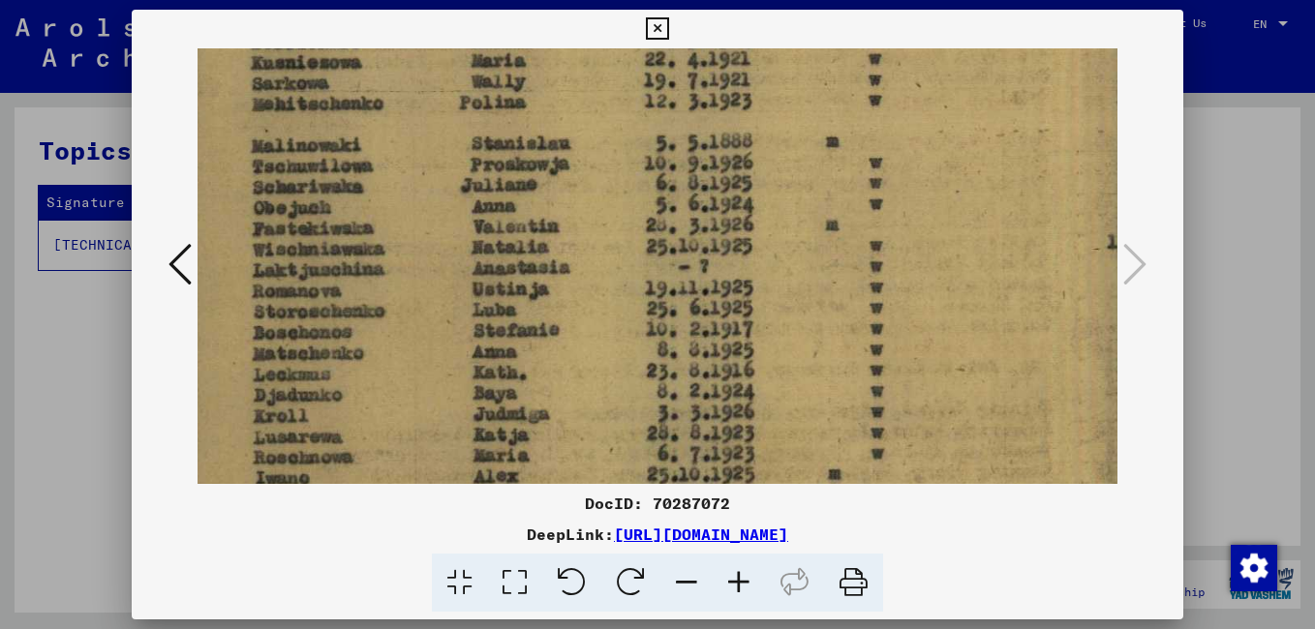
scroll to position [324, 31]
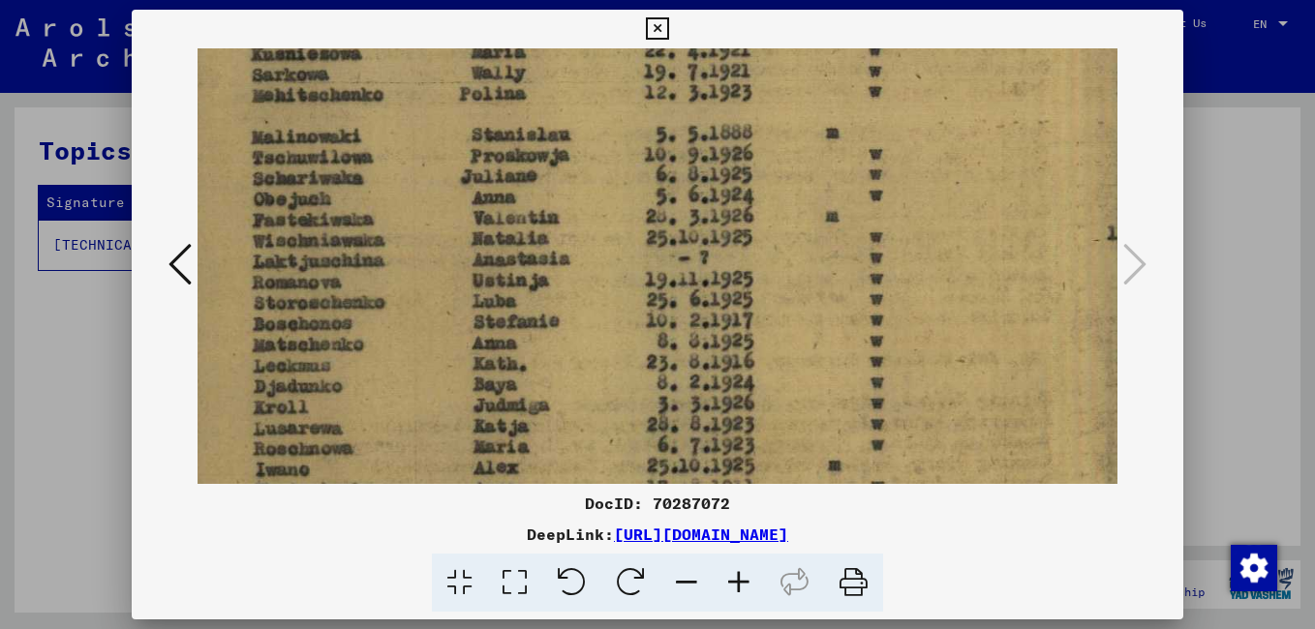
drag, startPoint x: 388, startPoint y: 425, endPoint x: 357, endPoint y: 101, distance: 325.8
click at [357, 101] on img at bounding box center [1188, 450] width 2042 height 1452
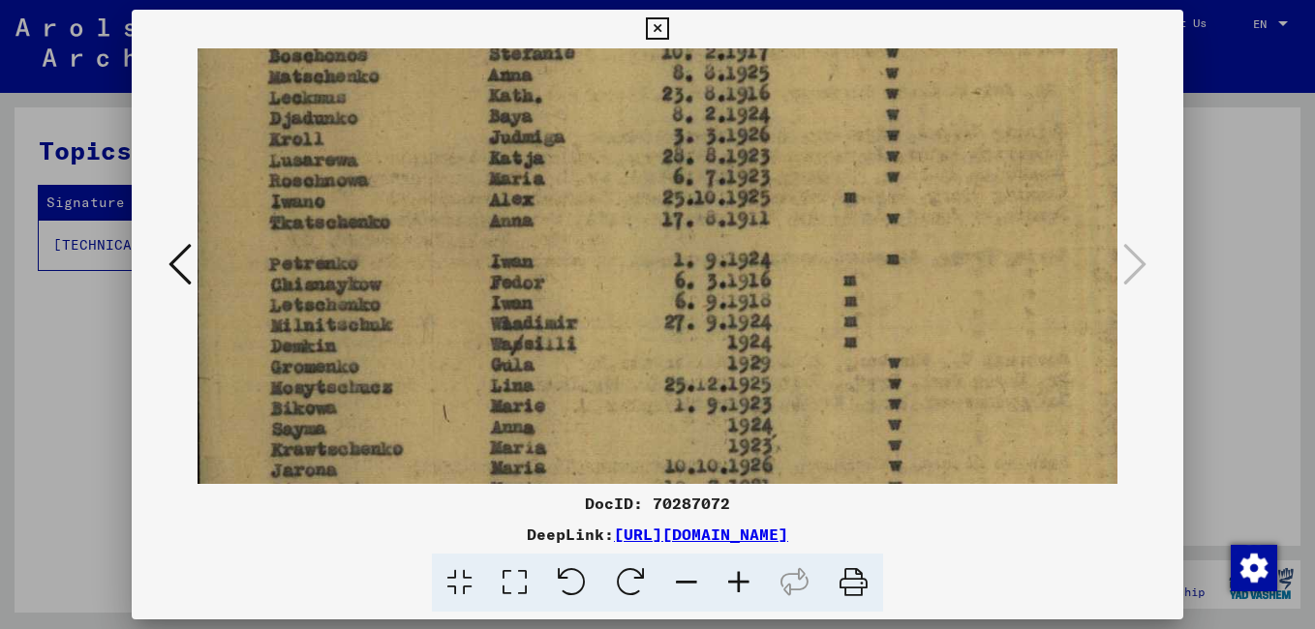
scroll to position [599, 13]
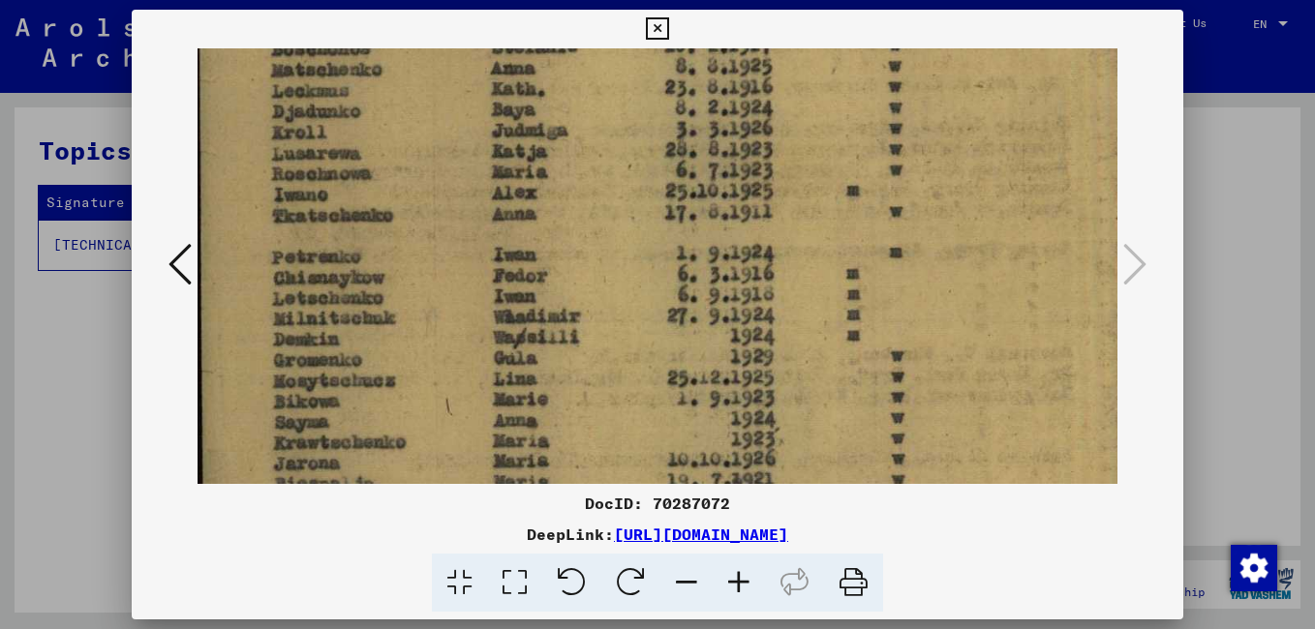
drag, startPoint x: 314, startPoint y: 437, endPoint x: 332, endPoint y: 162, distance: 275.6
click at [332, 162] on img at bounding box center [1206, 175] width 2042 height 1452
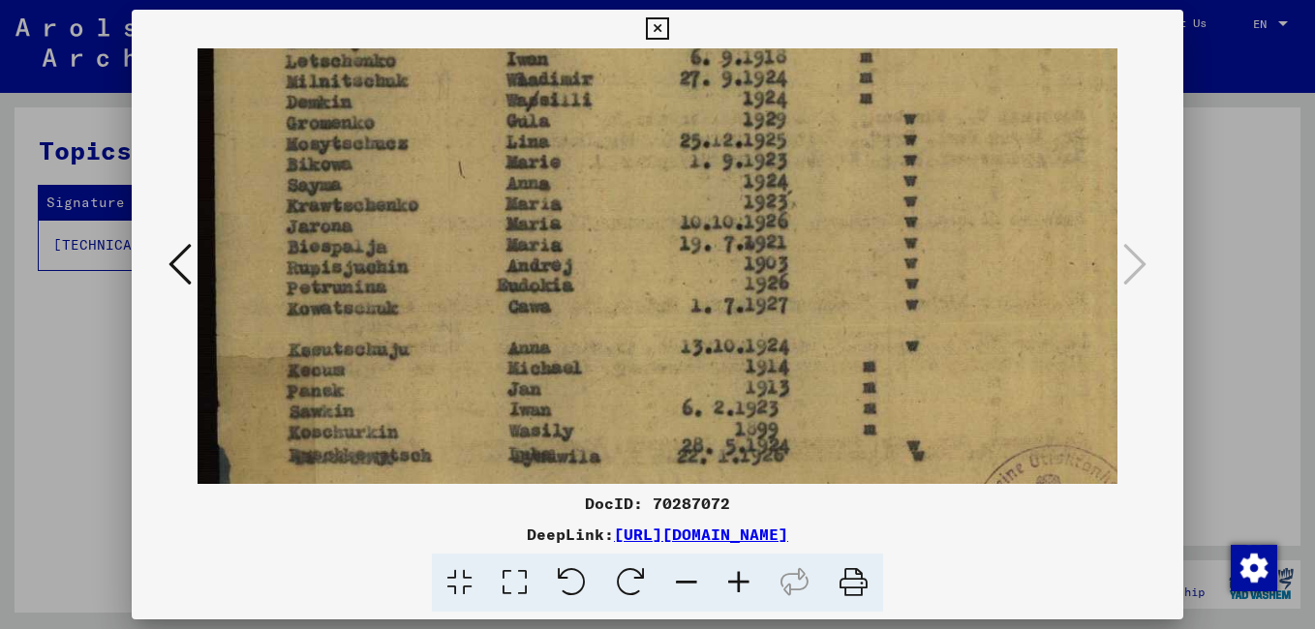
scroll to position [843, 0]
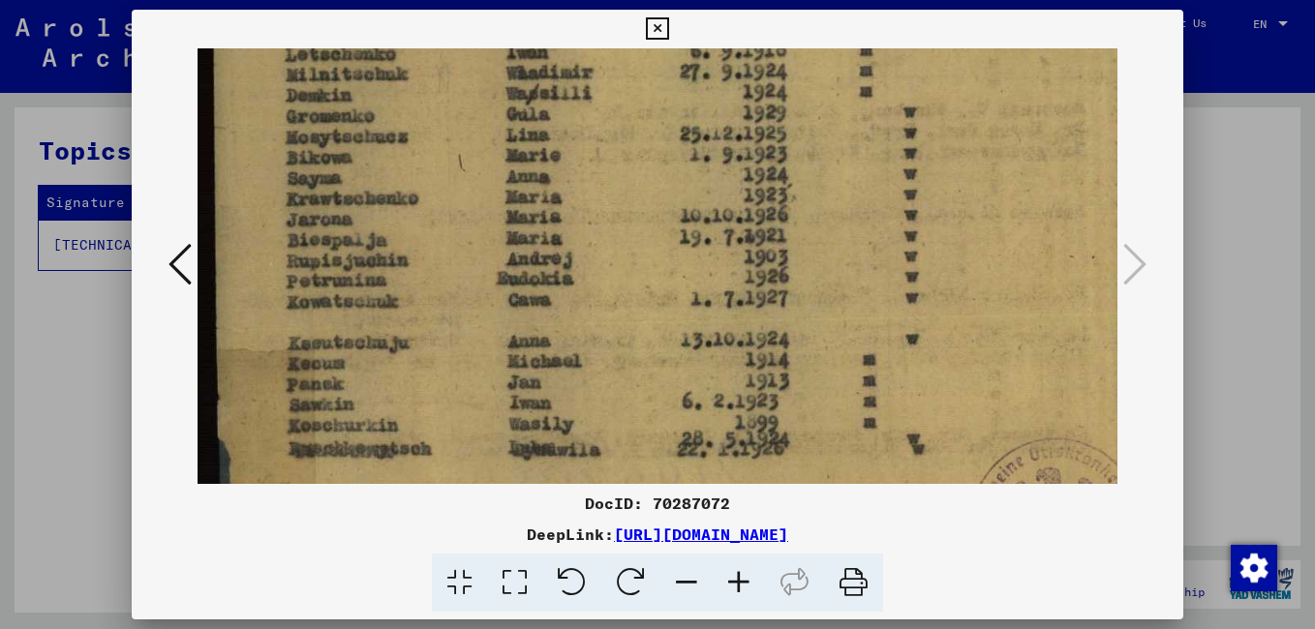
drag, startPoint x: 335, startPoint y: 414, endPoint x: 365, endPoint y: 170, distance: 245.8
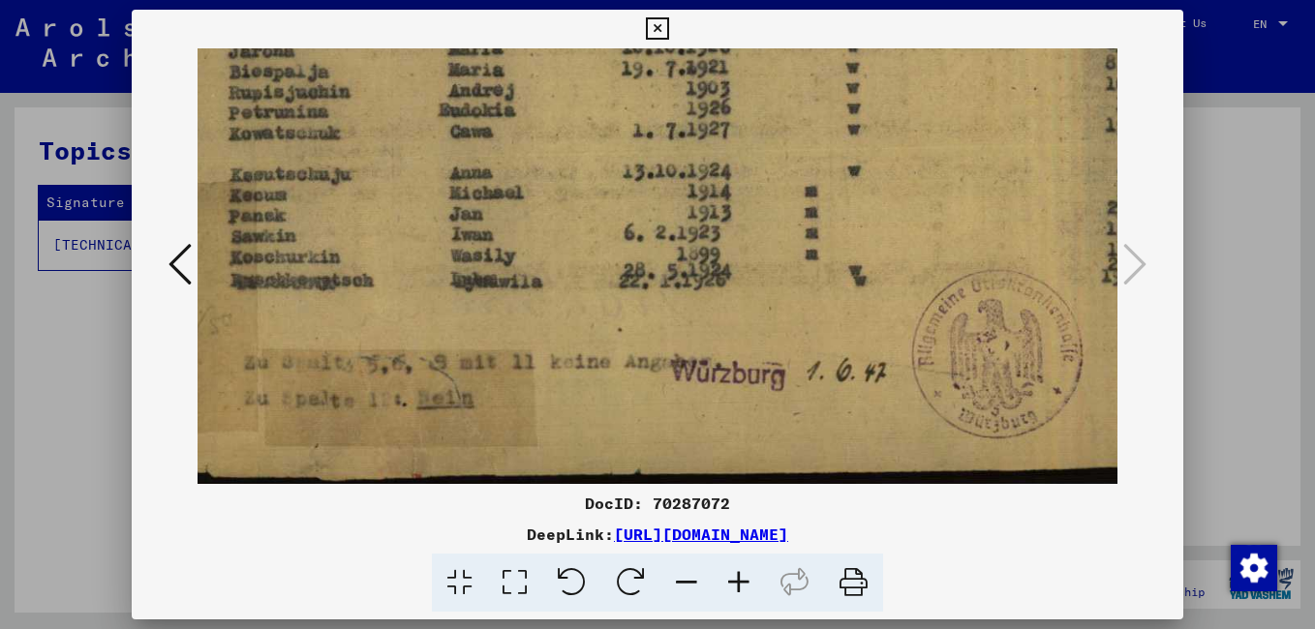
scroll to position [1017, 60]
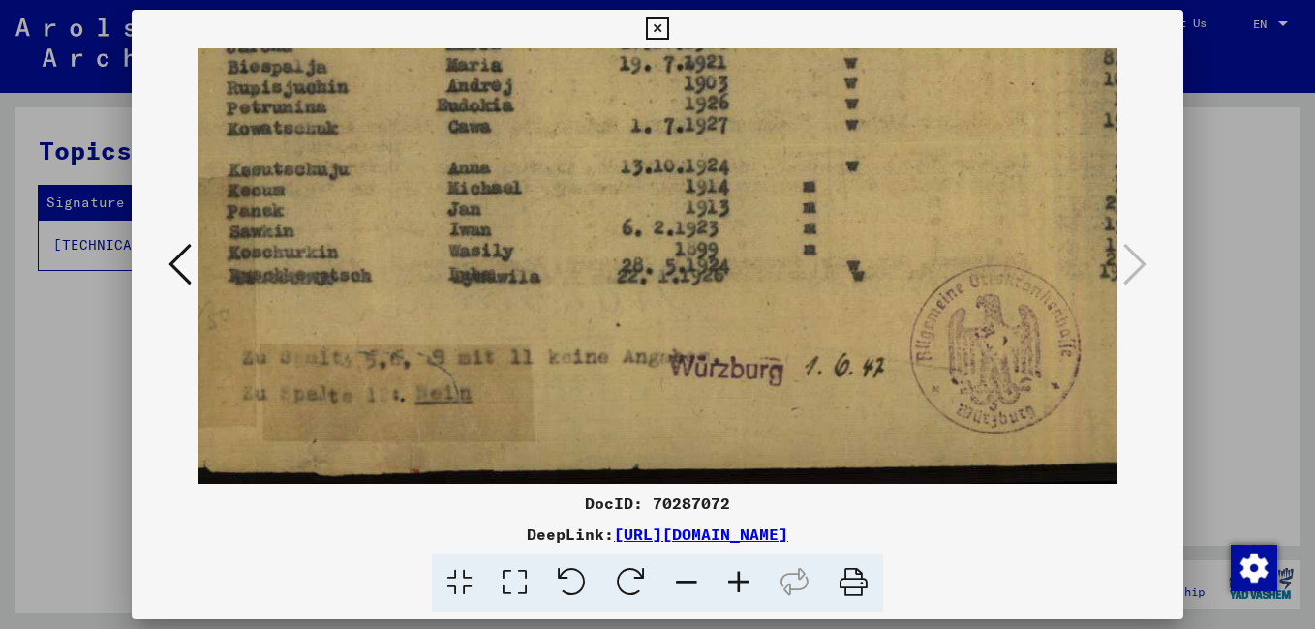
drag, startPoint x: 350, startPoint y: 406, endPoint x: 290, endPoint y: 221, distance: 194.4
click at [655, 27] on icon at bounding box center [657, 28] width 22 height 23
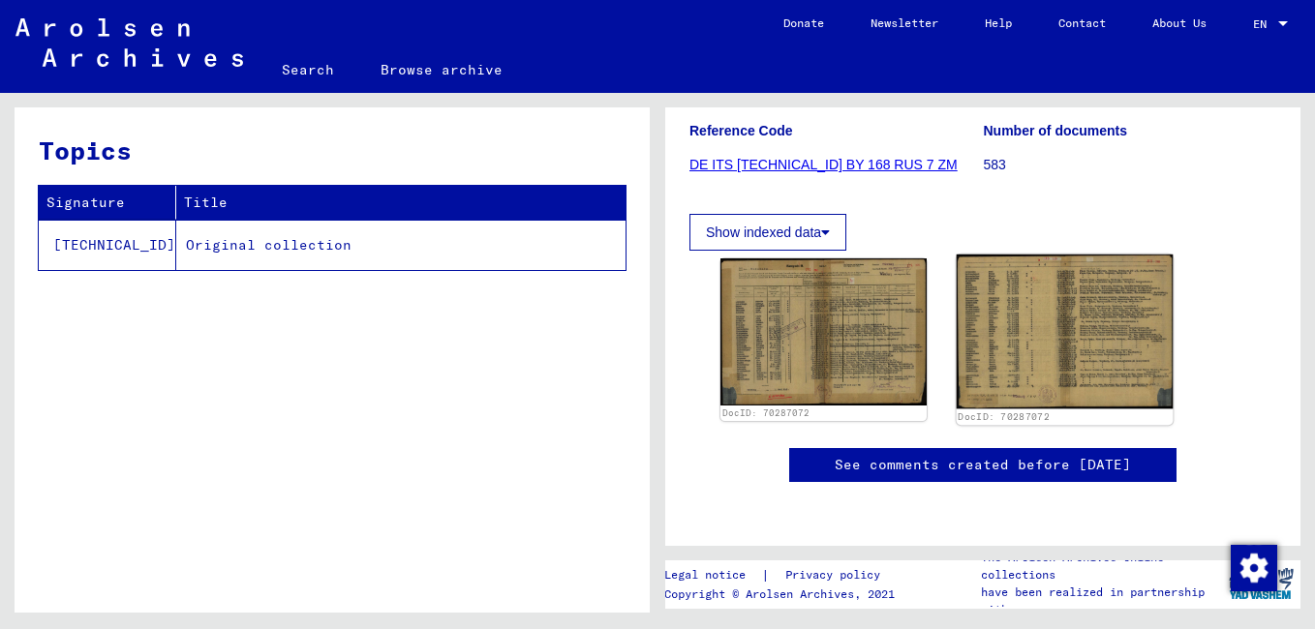
scroll to position [387, 0]
